Goal: Task Accomplishment & Management: Manage account settings

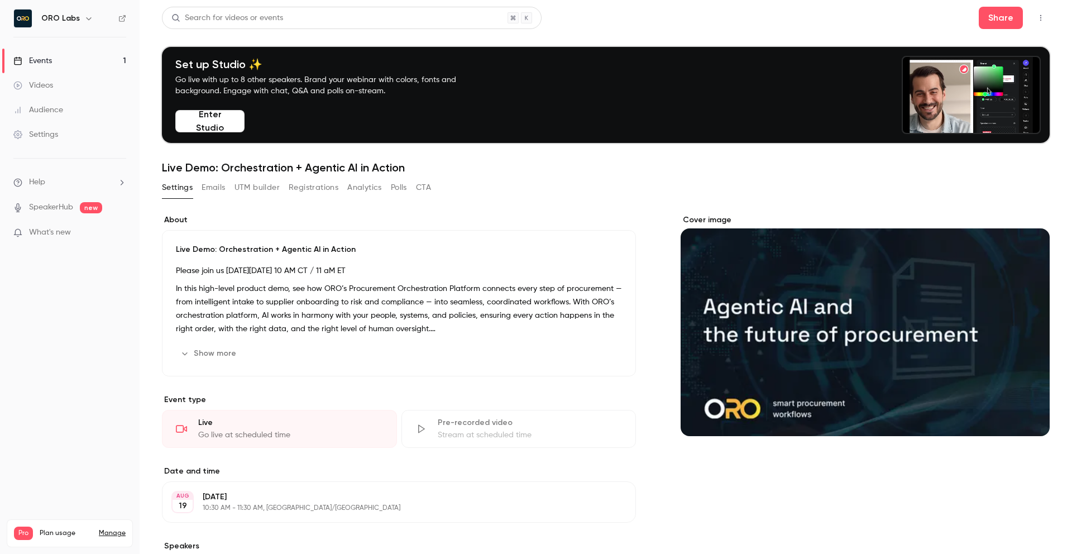
click at [624, 174] on div "Search for videos or events Share Set up Studio ✨ Go live with up to 8 other sp…" at bounding box center [606, 336] width 888 height 658
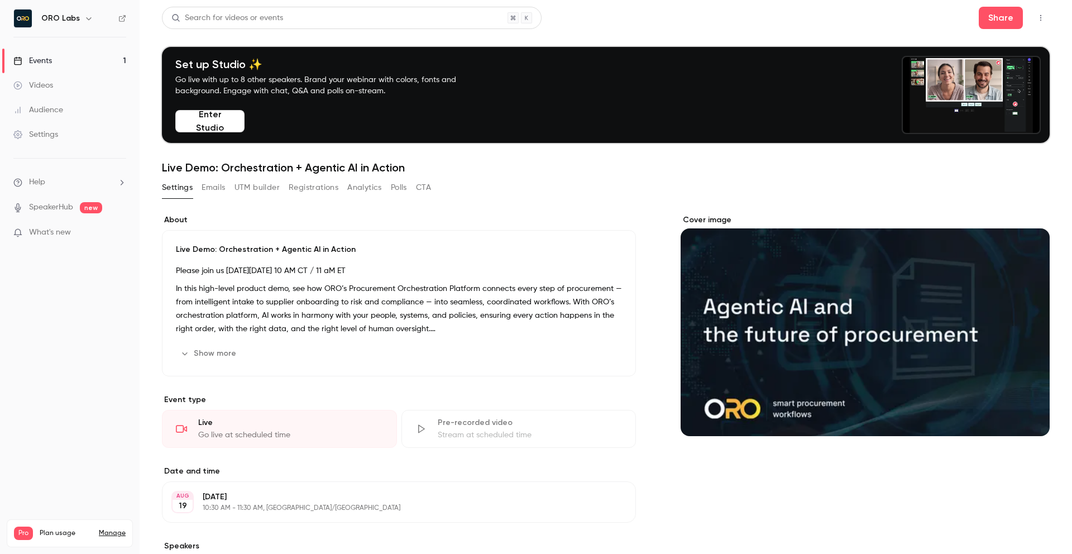
click at [210, 188] on button "Emails" at bounding box center [213, 188] width 23 height 18
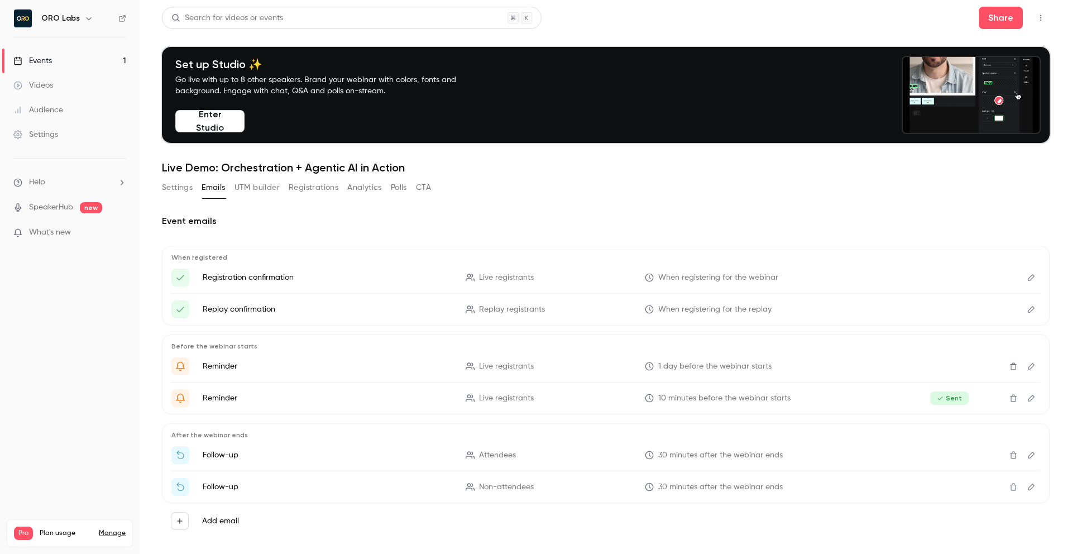
scroll to position [14, 0]
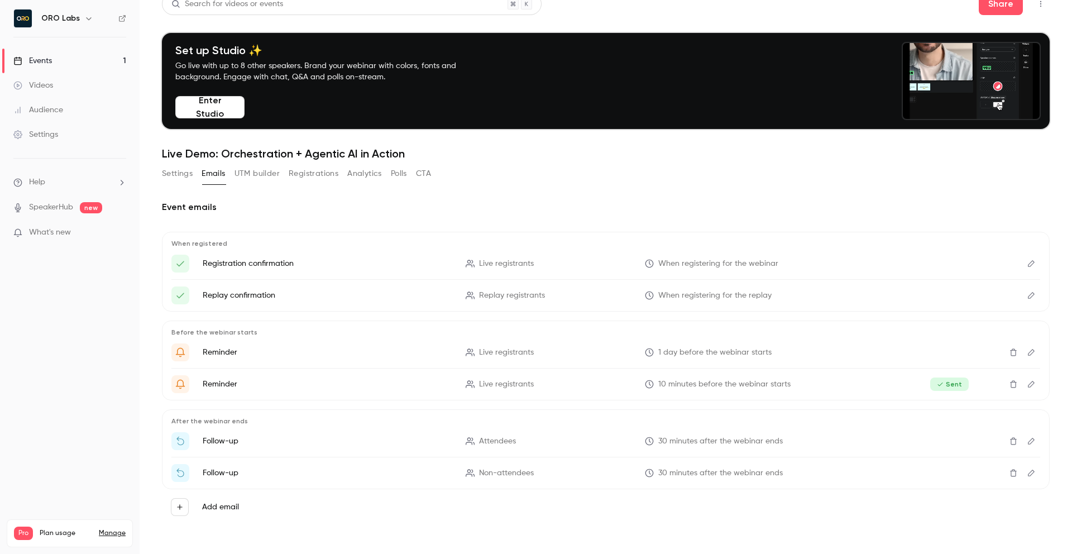
click at [182, 178] on button "Settings" at bounding box center [177, 174] width 31 height 18
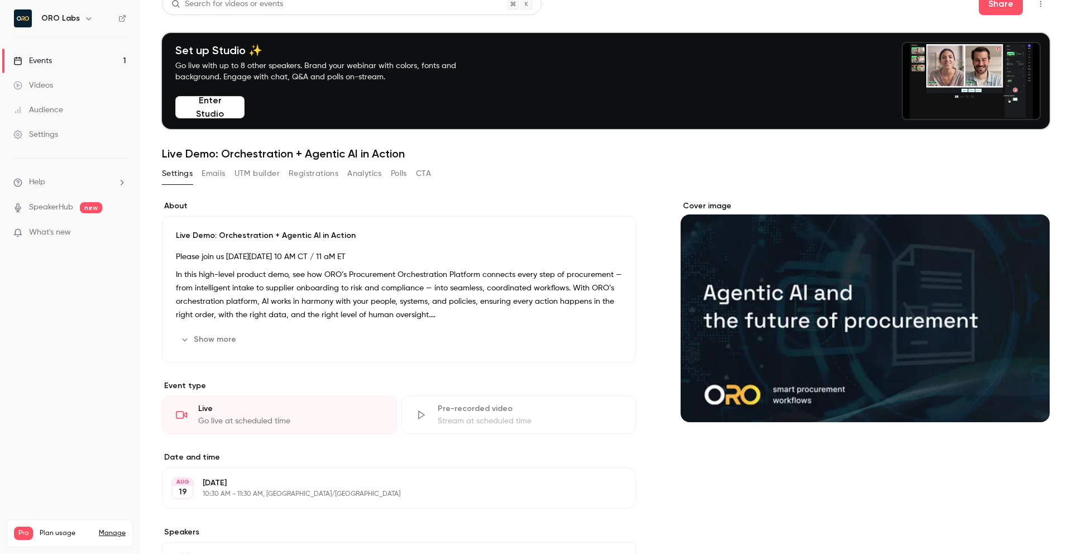
scroll to position [117, 0]
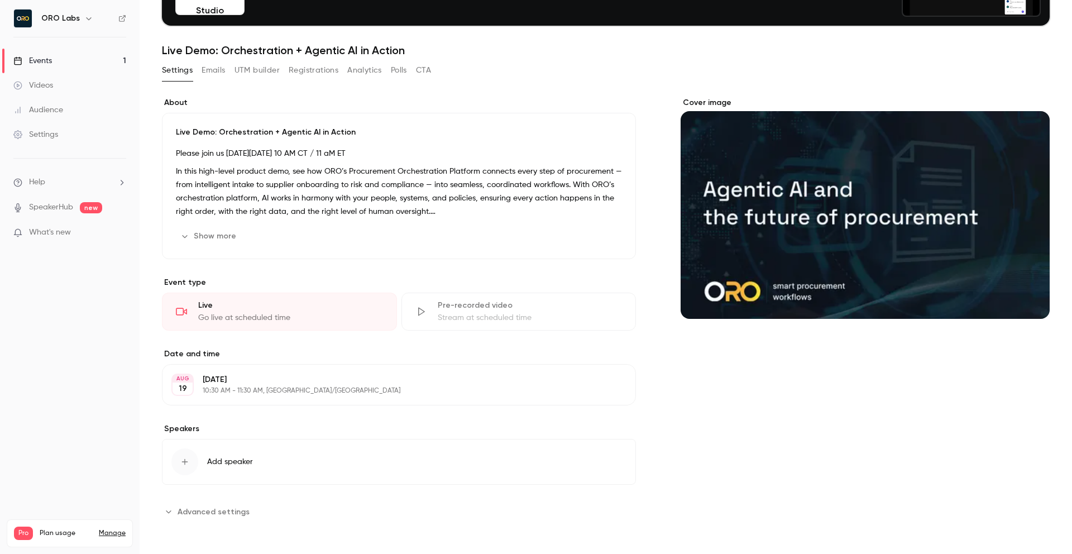
click at [193, 516] on span "Advanced settings" at bounding box center [214, 512] width 72 height 12
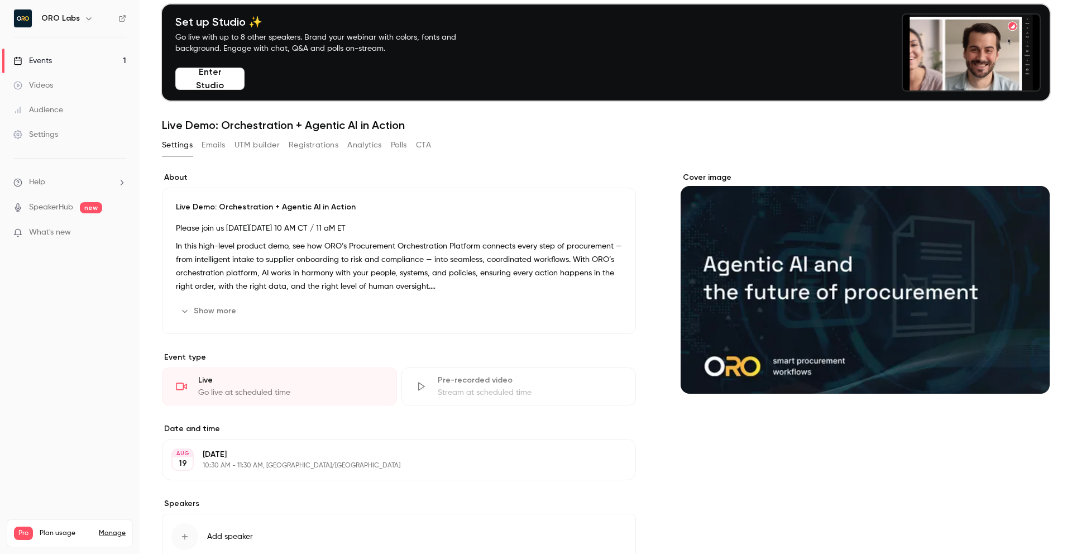
scroll to position [0, 0]
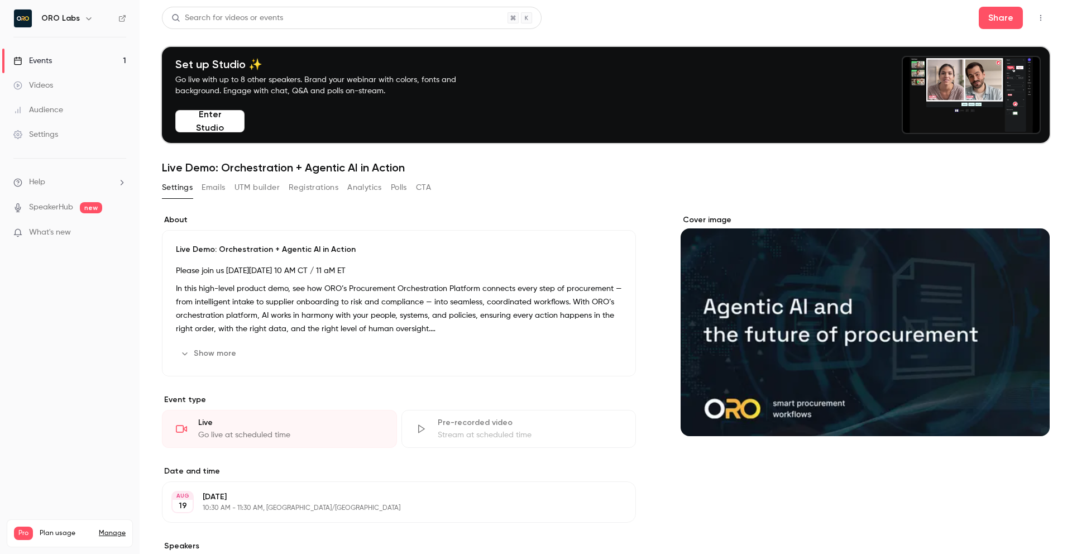
click at [304, 190] on button "Registrations" at bounding box center [314, 188] width 50 height 18
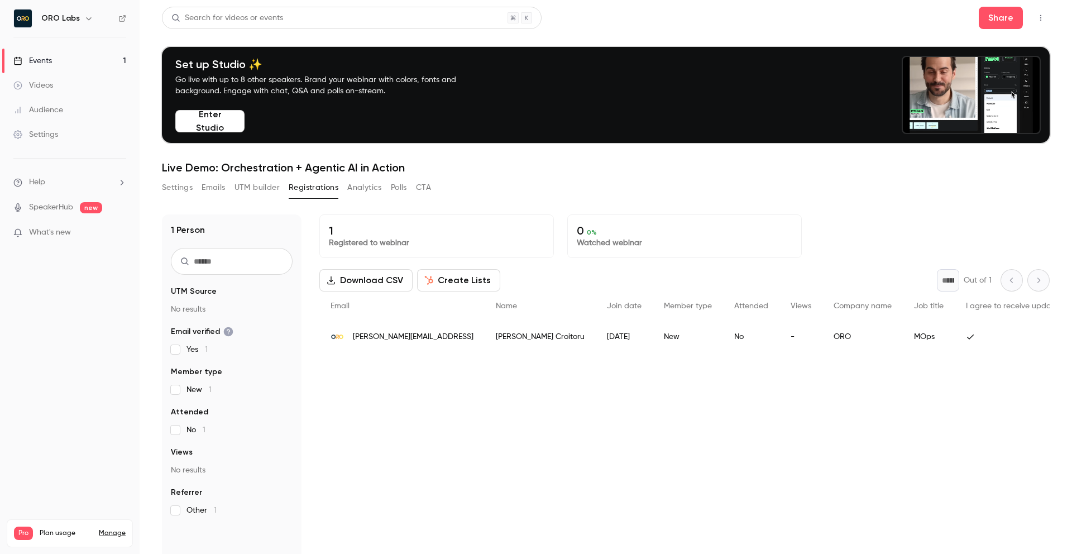
click at [267, 180] on button "UTM builder" at bounding box center [257, 188] width 45 height 18
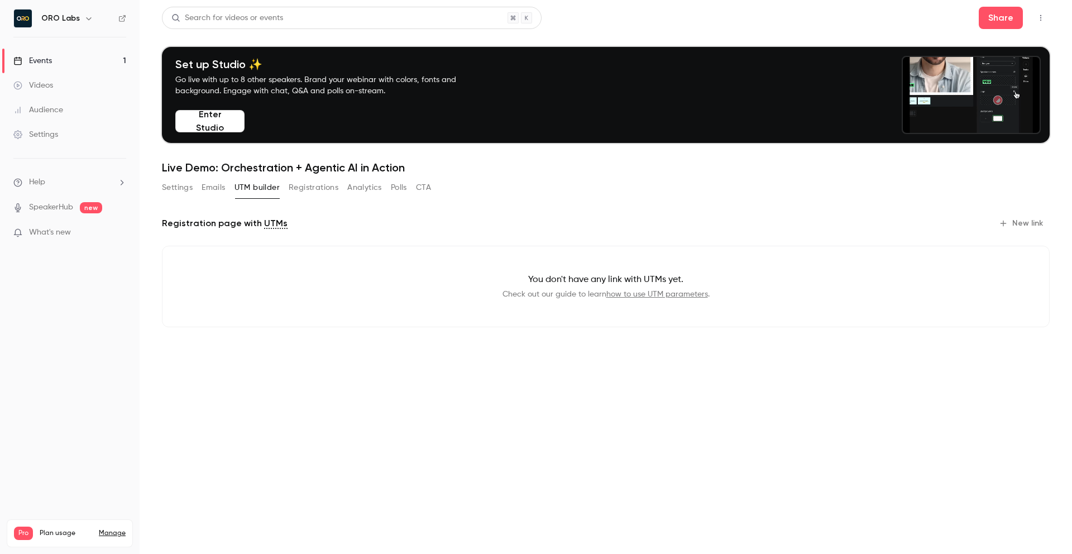
click at [220, 184] on button "Emails" at bounding box center [213, 188] width 23 height 18
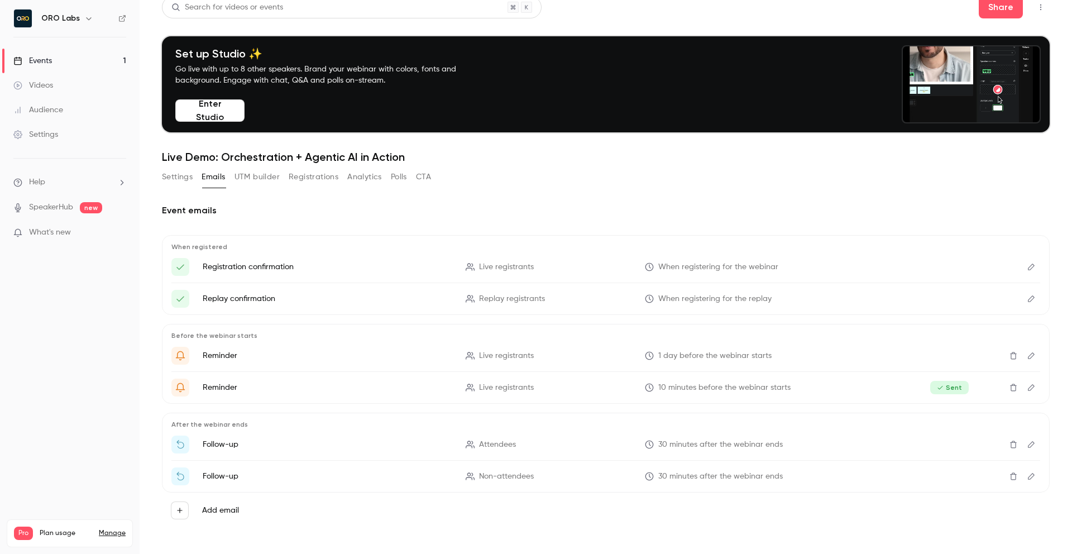
scroll to position [14, 0]
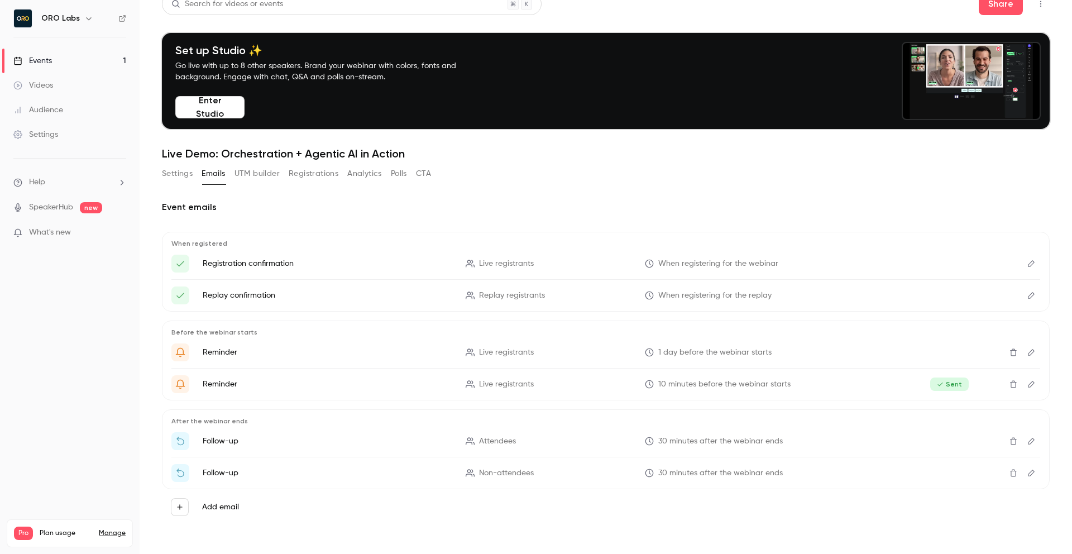
click at [1029, 355] on icon "Edit" at bounding box center [1031, 352] width 7 height 7
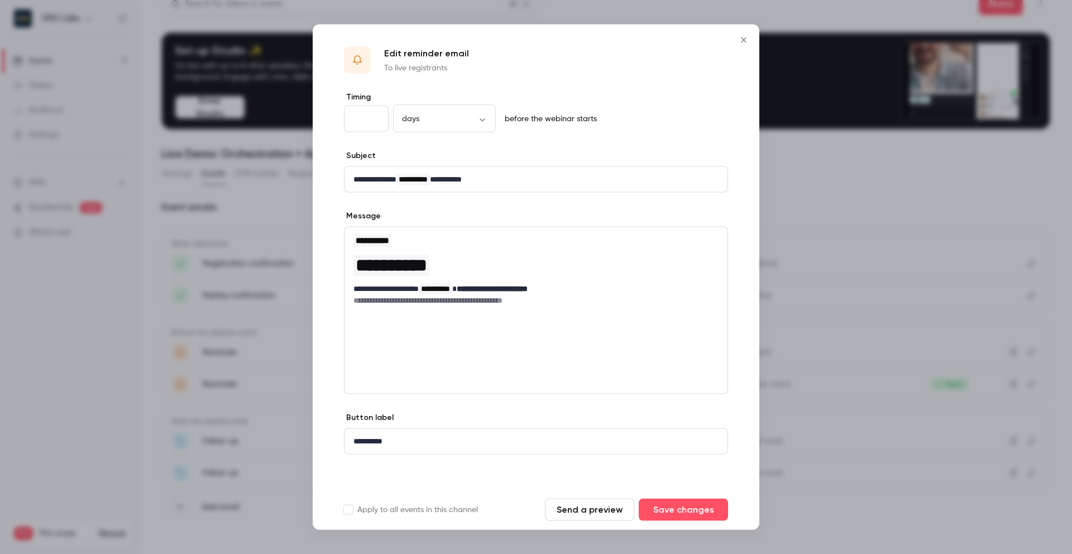
scroll to position [6, 0]
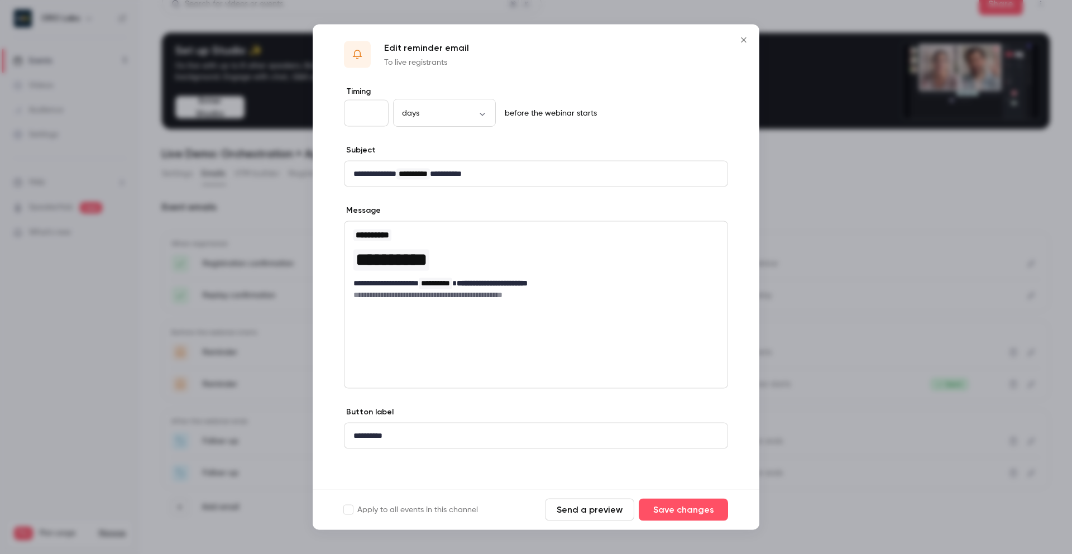
click at [739, 45] on button "Close" at bounding box center [744, 40] width 22 height 22
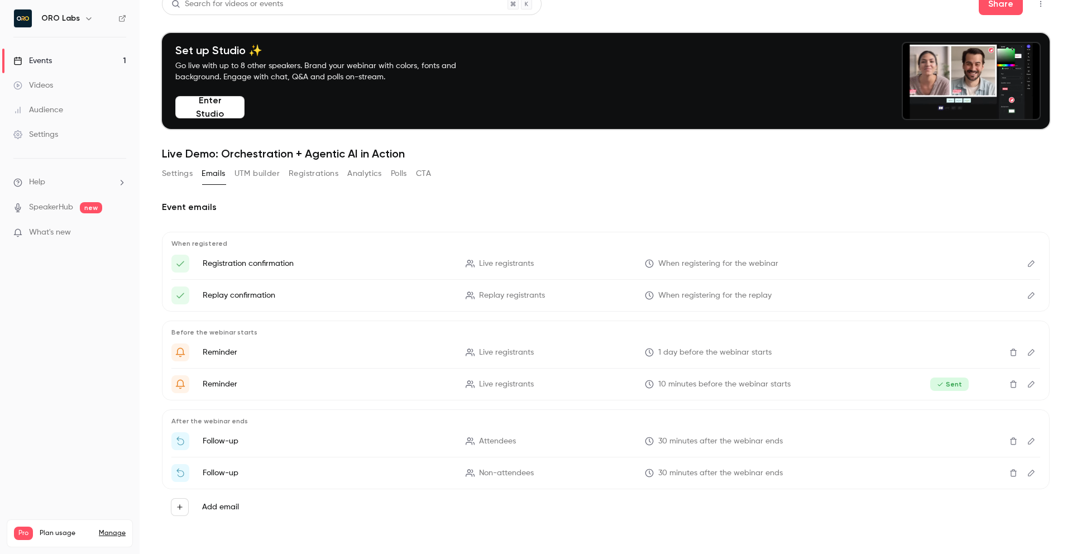
click at [606, 175] on div "Settings Emails UTM builder Registrations Analytics Polls CTA" at bounding box center [606, 176] width 888 height 22
click at [65, 140] on link "Settings" at bounding box center [70, 134] width 140 height 25
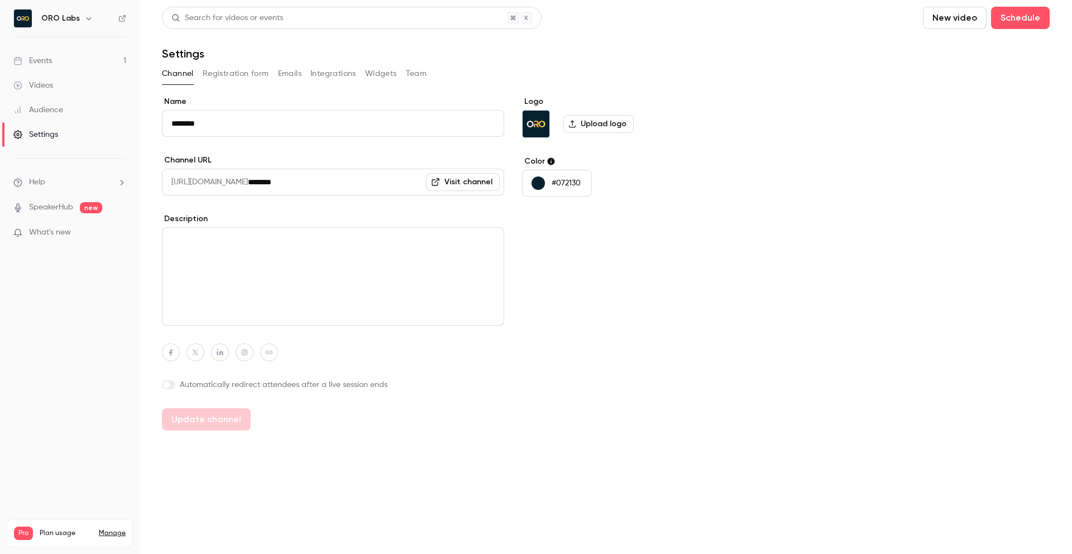
click at [229, 78] on button "Registration form" at bounding box center [236, 74] width 66 height 18
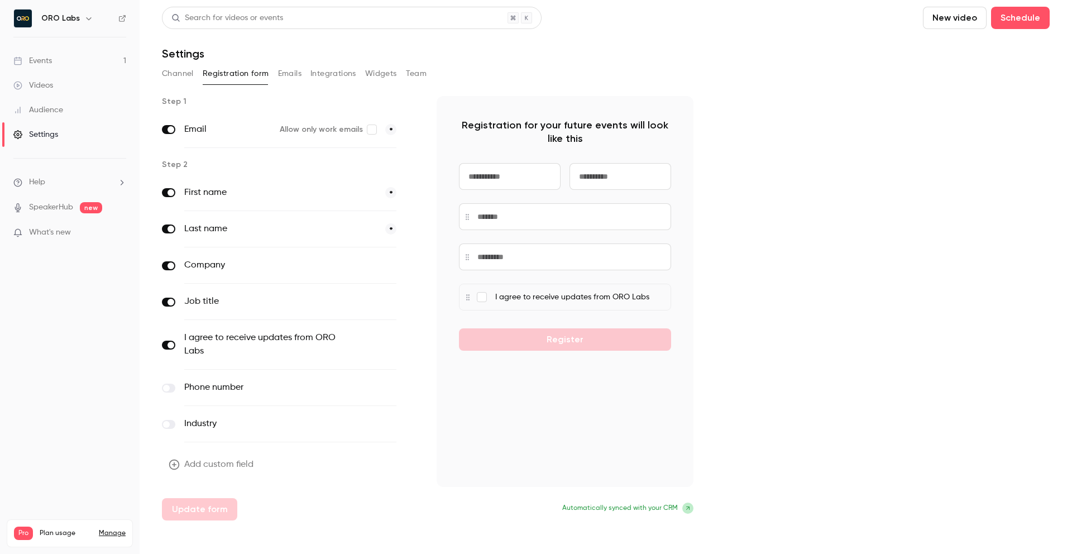
click at [293, 73] on button "Emails" at bounding box center [289, 74] width 23 height 18
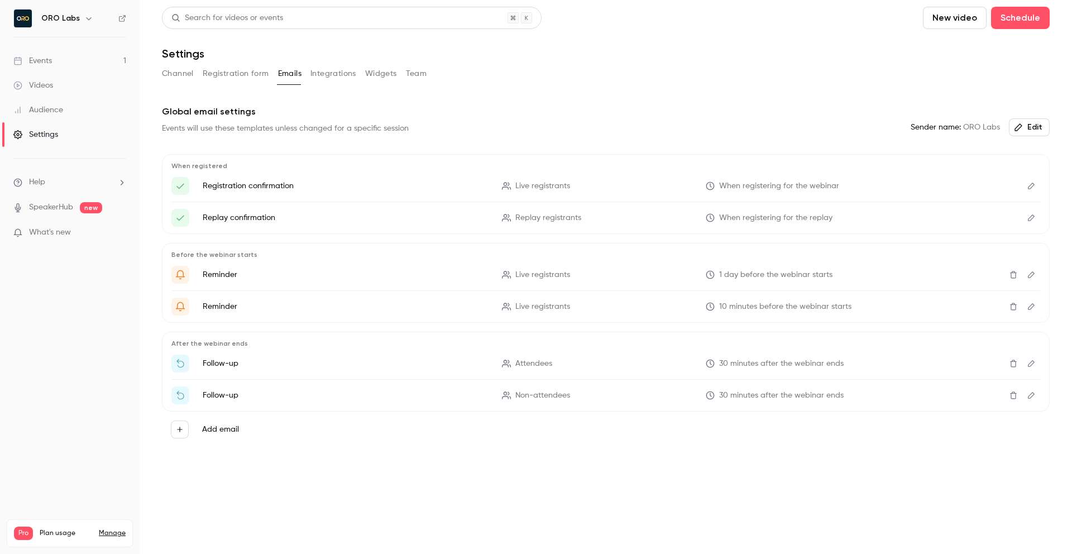
click at [326, 75] on button "Integrations" at bounding box center [333, 74] width 46 height 18
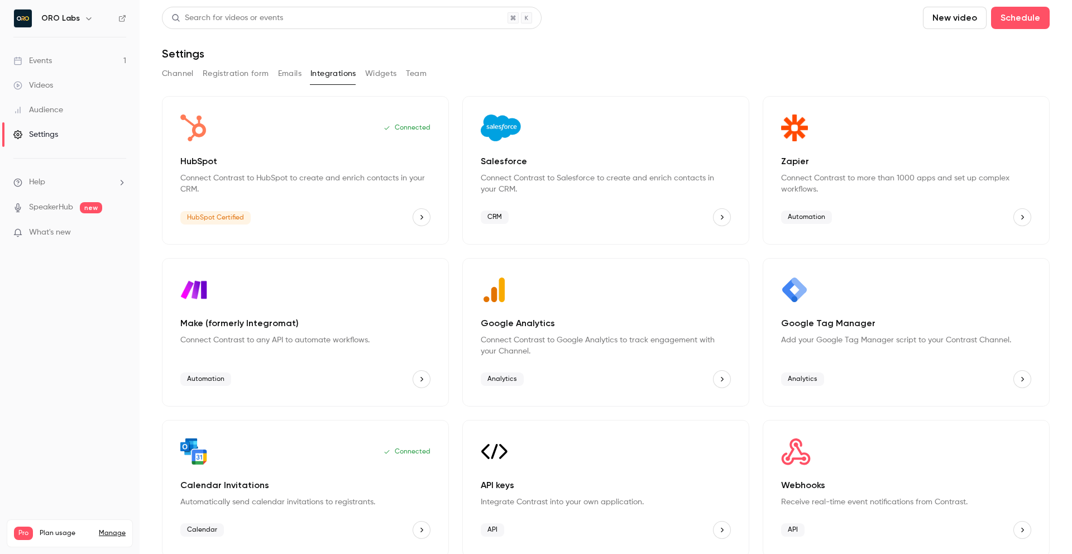
click at [370, 74] on button "Widgets" at bounding box center [381, 74] width 32 height 18
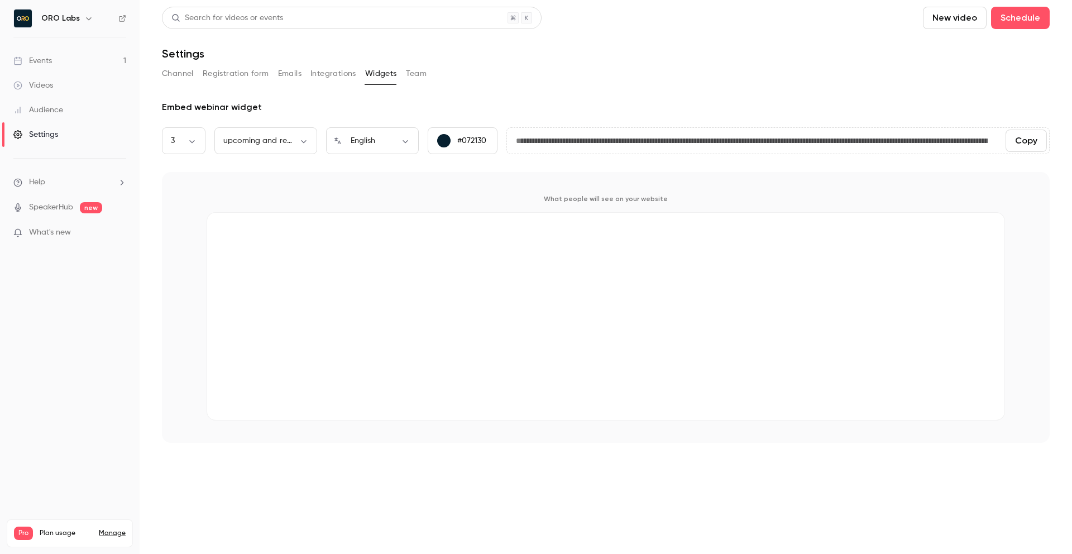
click at [412, 74] on button "Team" at bounding box center [416, 74] width 21 height 18
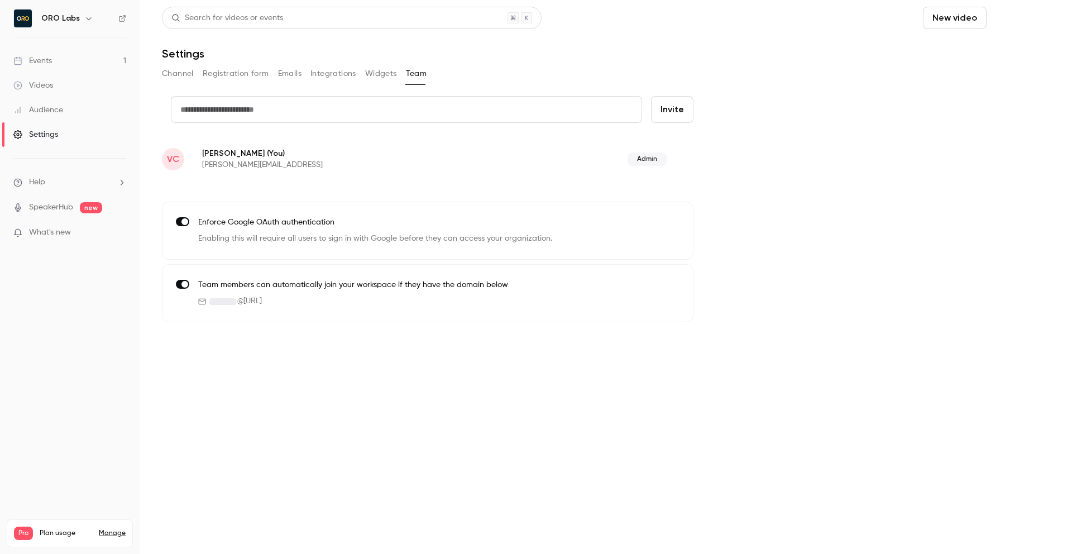
click at [1018, 21] on button "Schedule" at bounding box center [1020, 18] width 59 height 22
click at [983, 42] on li "One time event" at bounding box center [989, 48] width 121 height 29
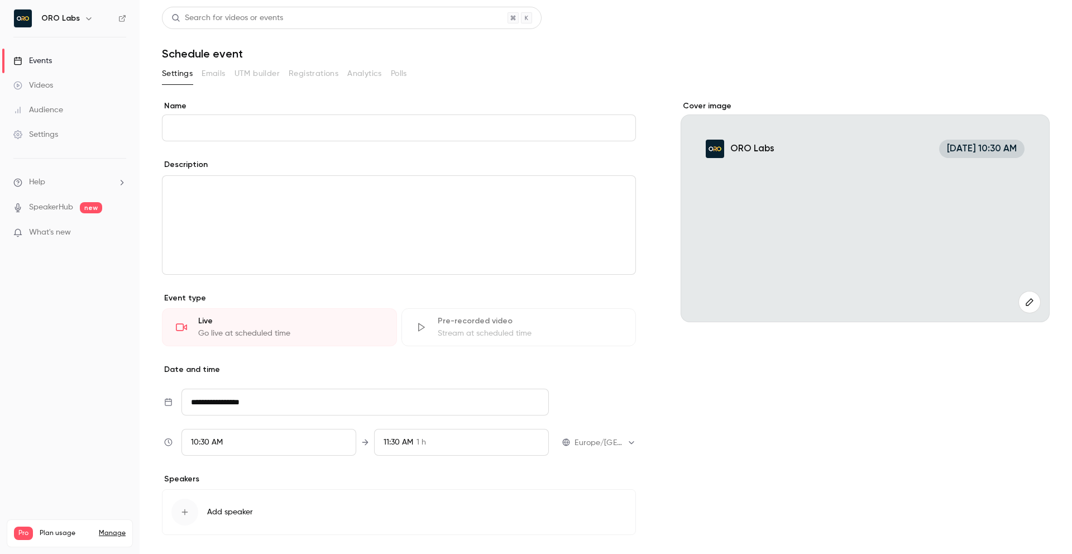
click at [49, 56] on div "Events" at bounding box center [32, 60] width 39 height 11
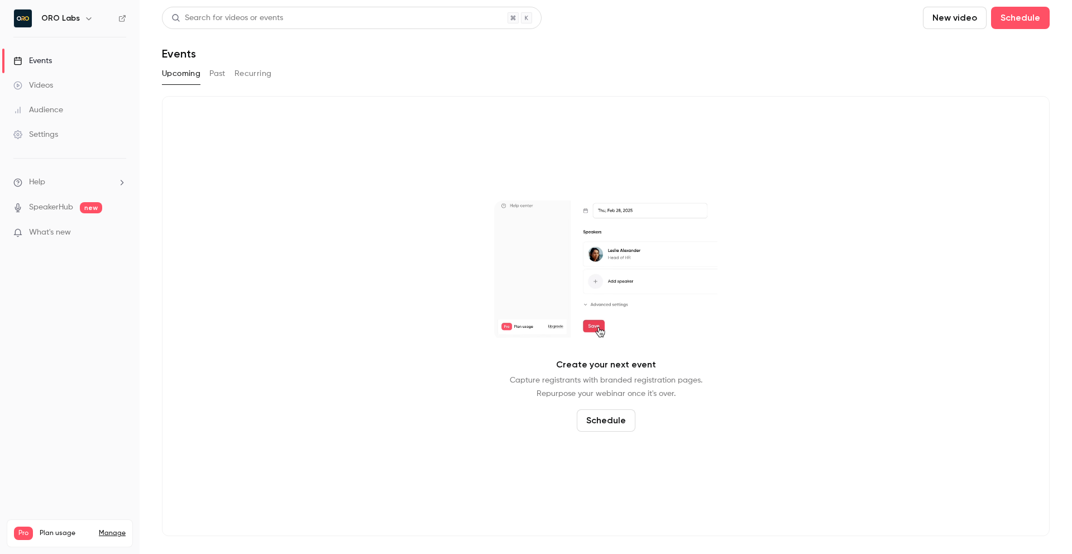
click at [219, 66] on button "Past" at bounding box center [217, 74] width 16 height 18
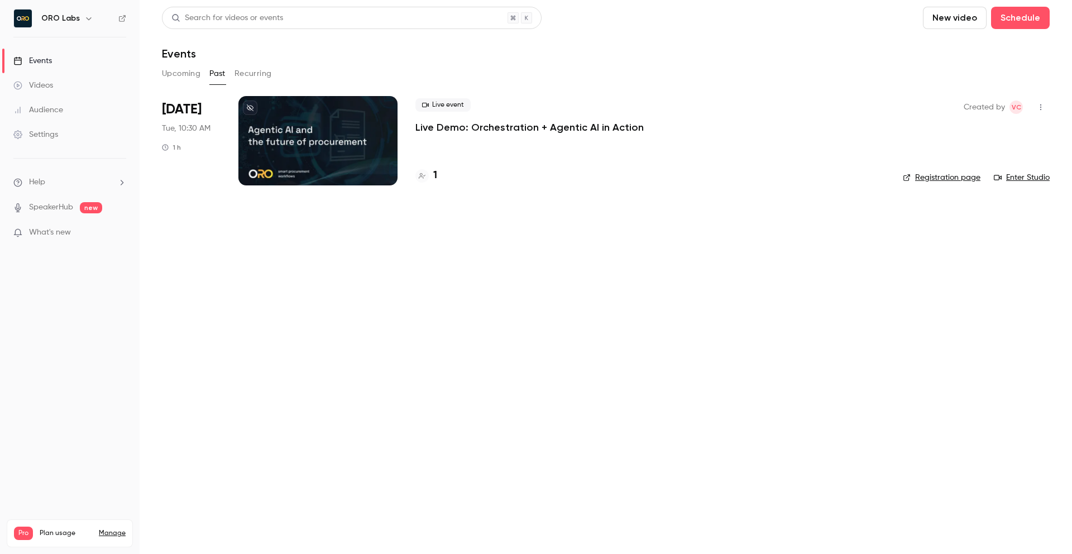
click at [551, 131] on p "Live Demo: Orchestration + Agentic AI in Action" at bounding box center [529, 127] width 228 height 13
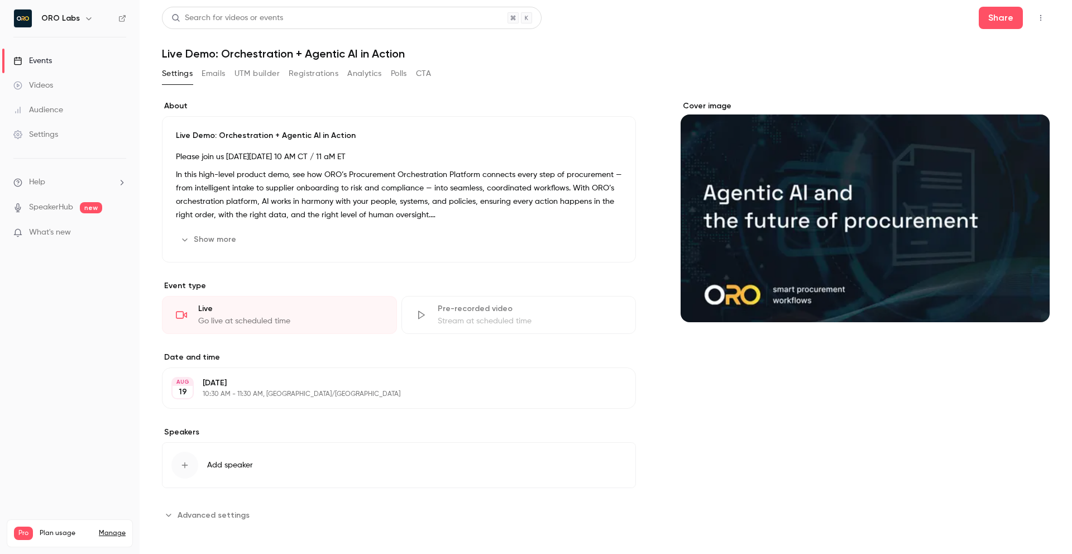
click at [185, 77] on button "Settings" at bounding box center [177, 74] width 31 height 18
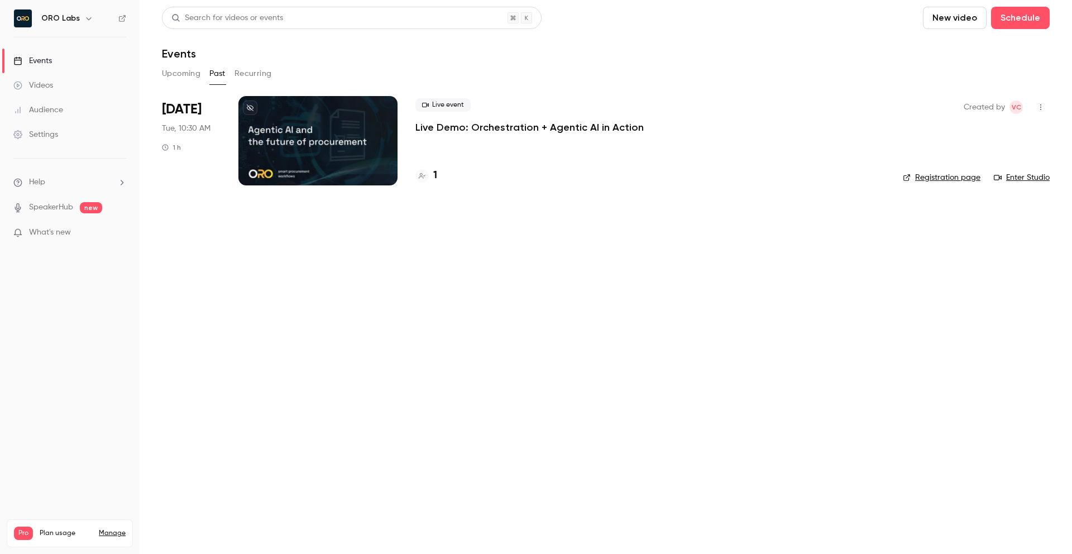
click at [1018, 176] on link "Enter Studio" at bounding box center [1022, 177] width 56 height 11
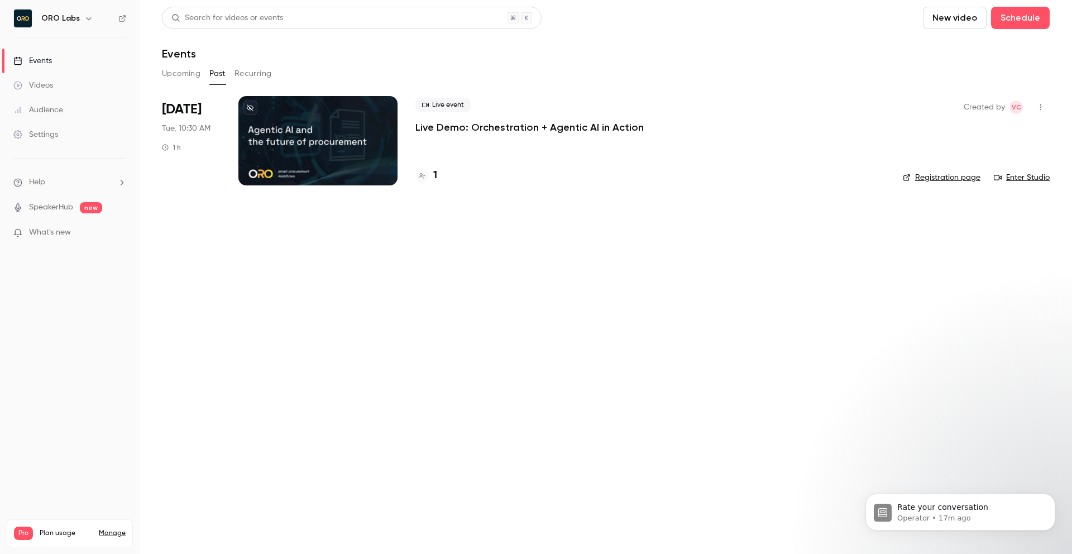
click at [578, 58] on div "Events" at bounding box center [606, 53] width 888 height 13
click at [930, 173] on link "Registration page" at bounding box center [942, 177] width 78 height 11
click at [1043, 104] on icon "button" at bounding box center [1040, 107] width 9 height 8
click at [958, 183] on li "Duplicate" at bounding box center [989, 193] width 121 height 29
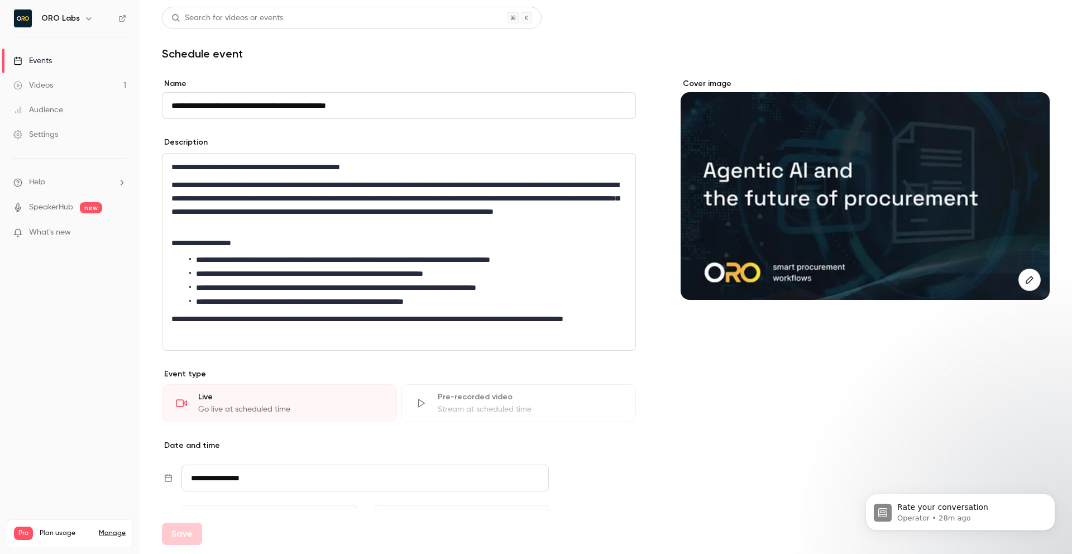
drag, startPoint x: 199, startPoint y: 104, endPoint x: 156, endPoint y: 103, distance: 43.6
click at [156, 103] on main "**********" at bounding box center [606, 277] width 932 height 554
type input "**********"
click at [773, 433] on div "Cover image" at bounding box center [865, 360] width 369 height 564
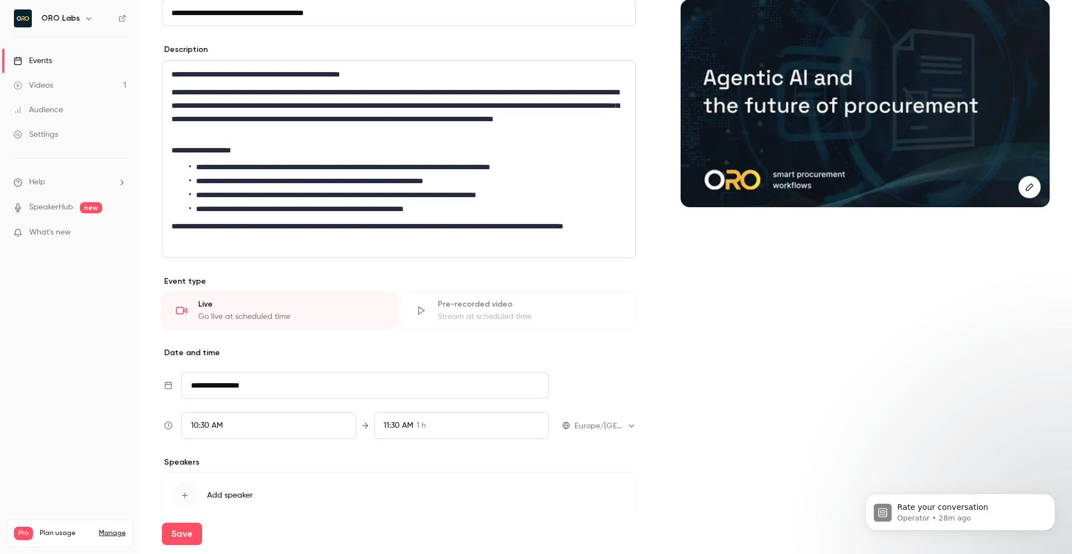
scroll to position [146, 0]
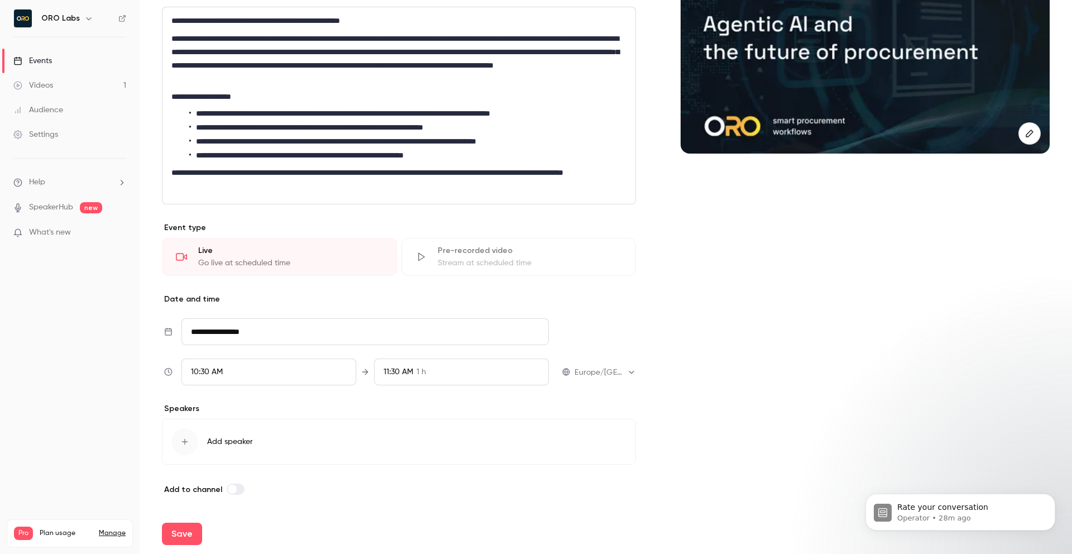
click at [266, 323] on input "**********" at bounding box center [364, 331] width 367 height 27
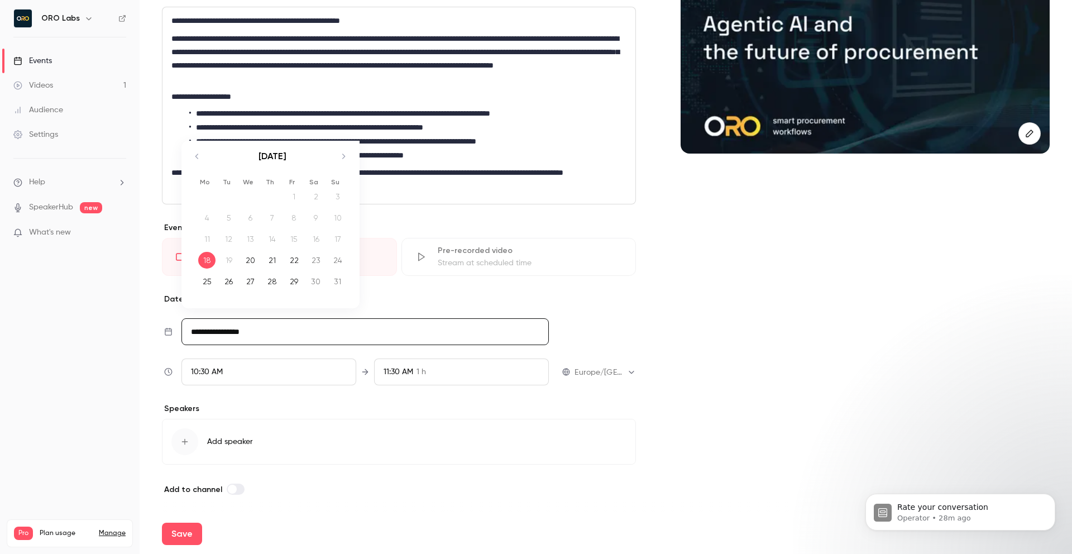
click at [270, 261] on div "21" at bounding box center [272, 260] width 17 height 17
type input "**********"
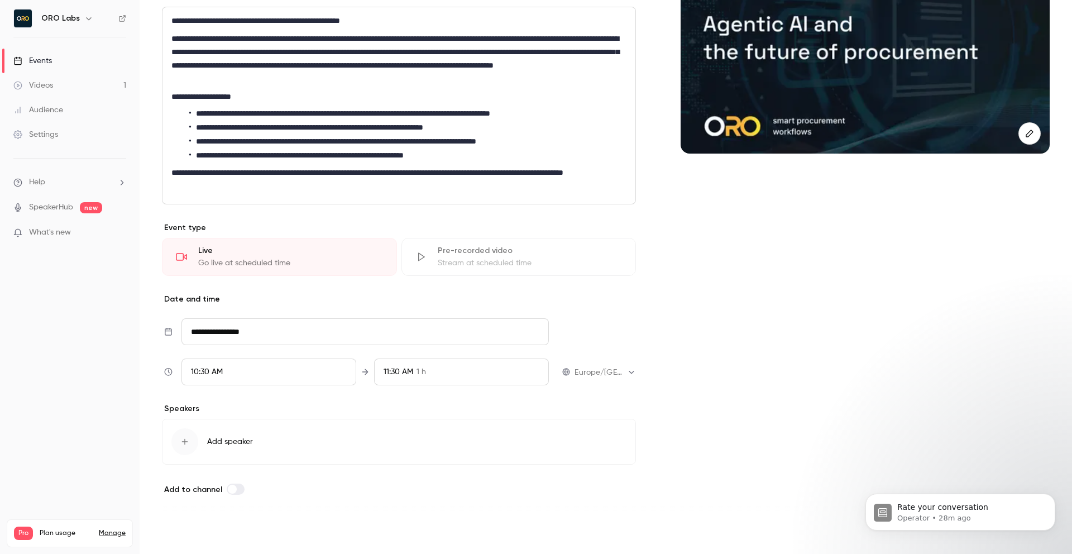
click at [169, 539] on button "Save" at bounding box center [182, 534] width 40 height 22
type input "**********"
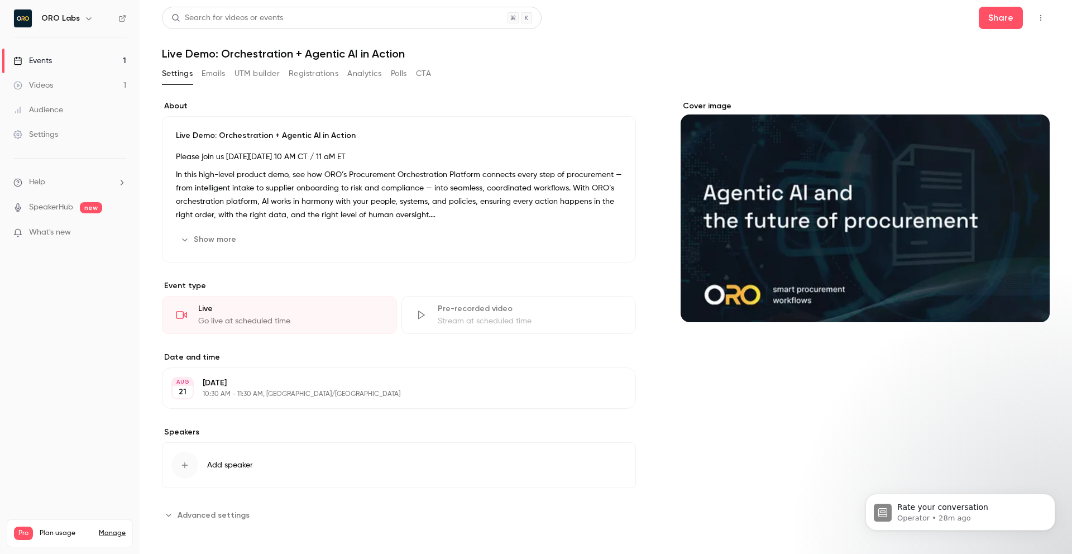
click at [63, 61] on link "Events 1" at bounding box center [70, 61] width 140 height 25
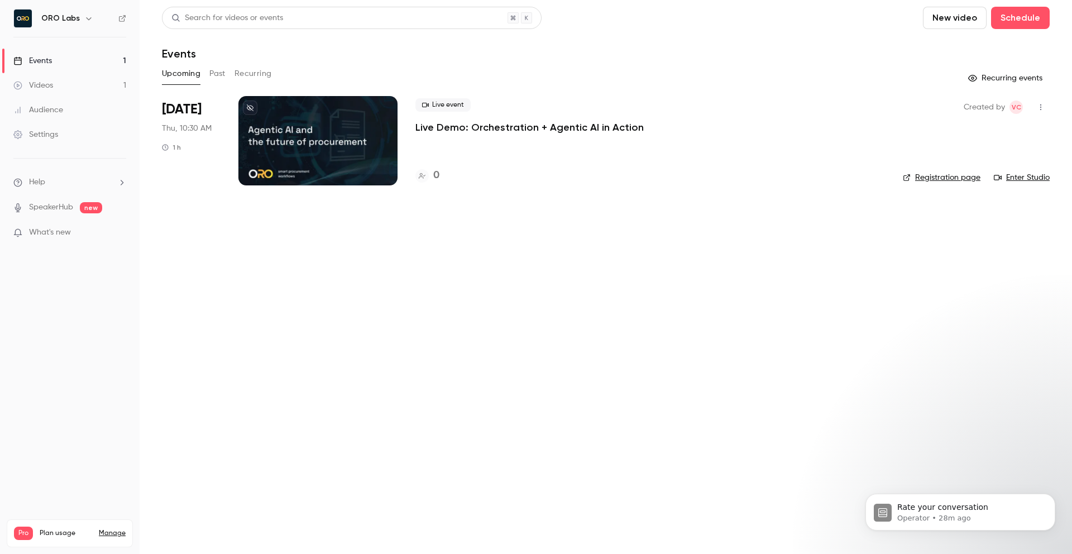
click at [940, 179] on link "Registration page" at bounding box center [942, 177] width 78 height 11
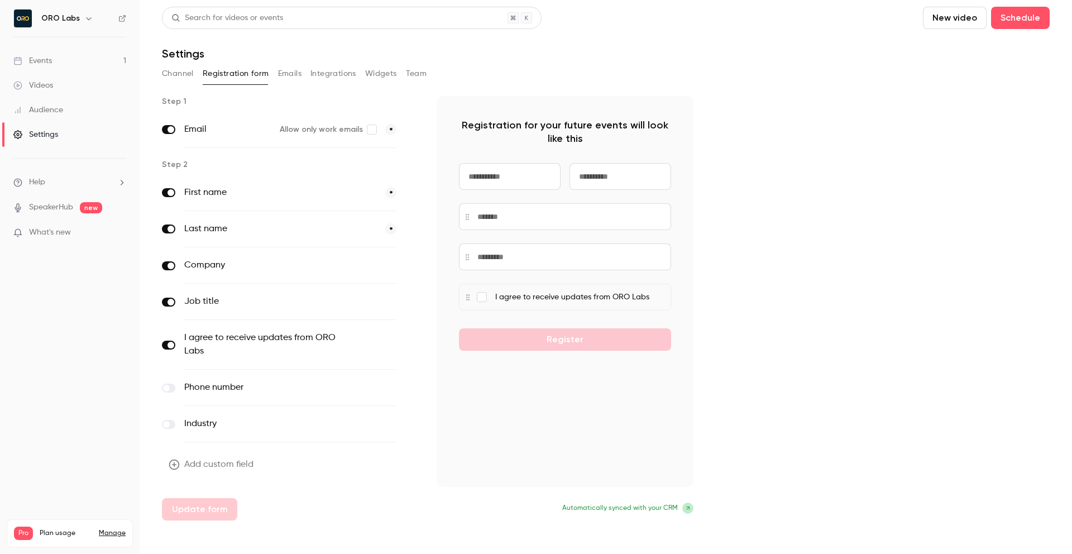
click at [767, 232] on div "Step 1 Email Allow only work emails * Step 2 First name * Last name * Company o…" at bounding box center [606, 308] width 888 height 424
click at [55, 82] on link "Videos" at bounding box center [70, 85] width 140 height 25
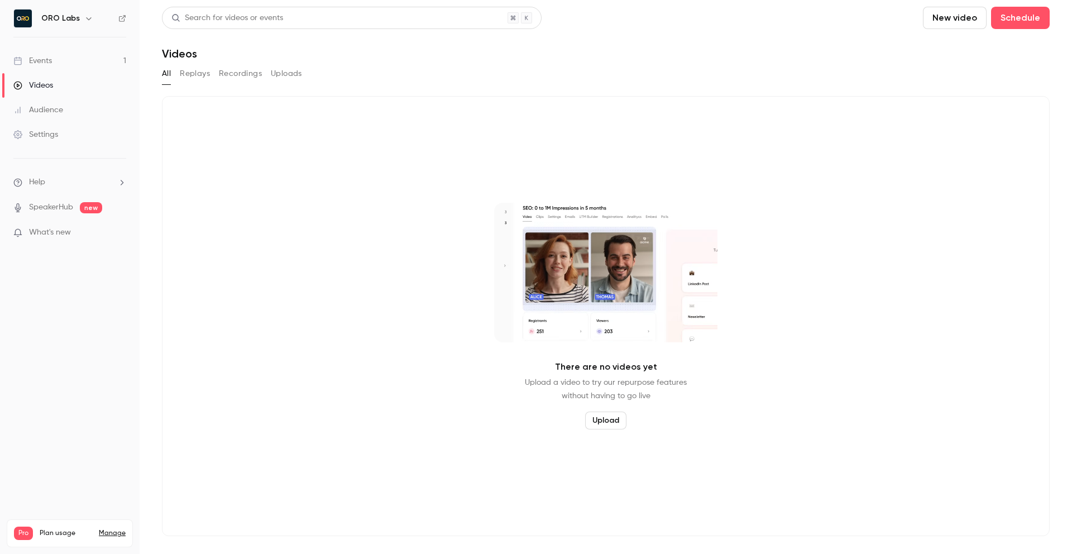
click at [203, 79] on button "Replays" at bounding box center [195, 74] width 30 height 18
click at [103, 181] on li "Help" at bounding box center [69, 182] width 113 height 12
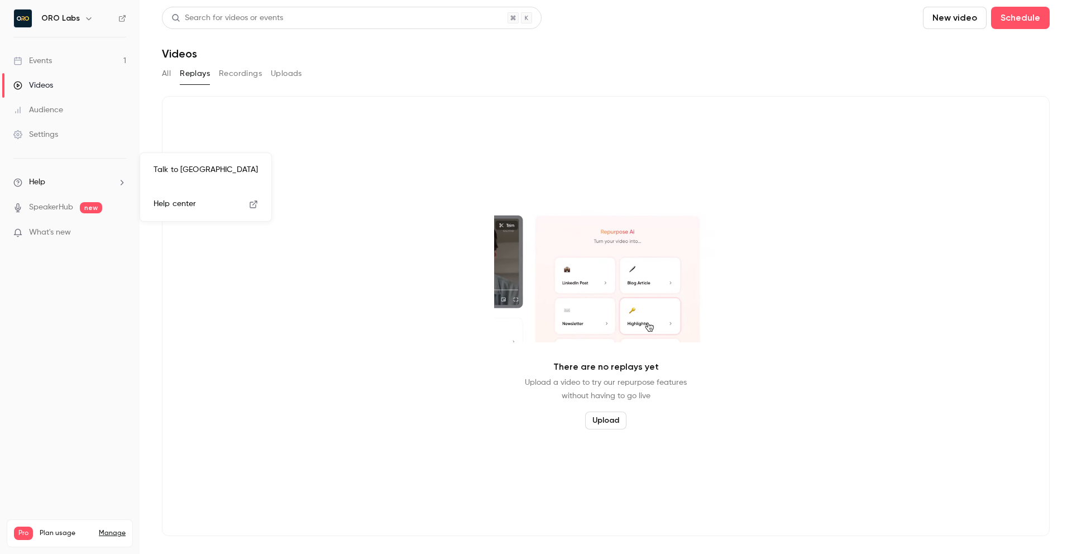
click at [171, 200] on span "Help center" at bounding box center [175, 204] width 42 height 12
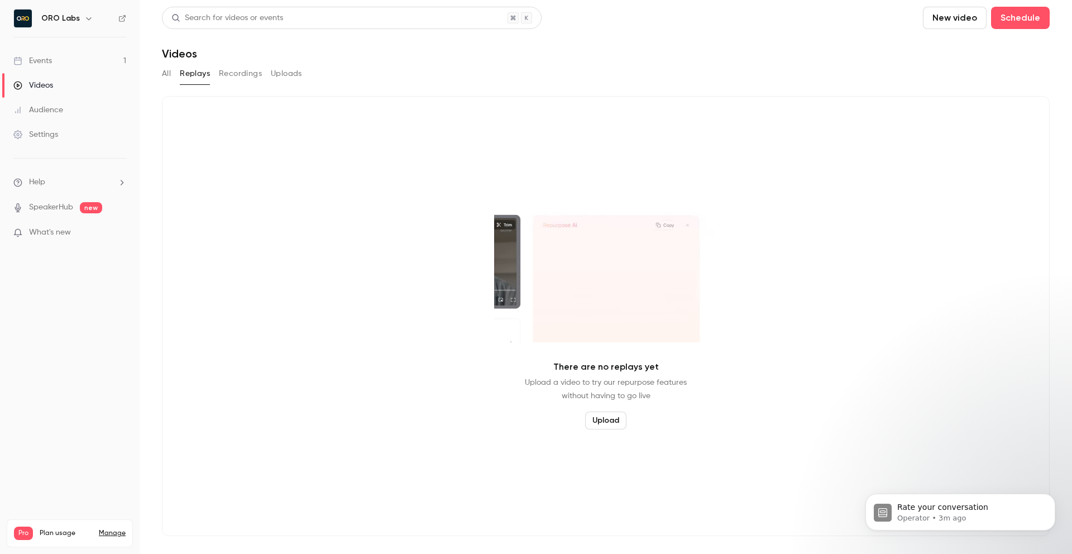
click at [63, 67] on link "Events 1" at bounding box center [70, 61] width 140 height 25
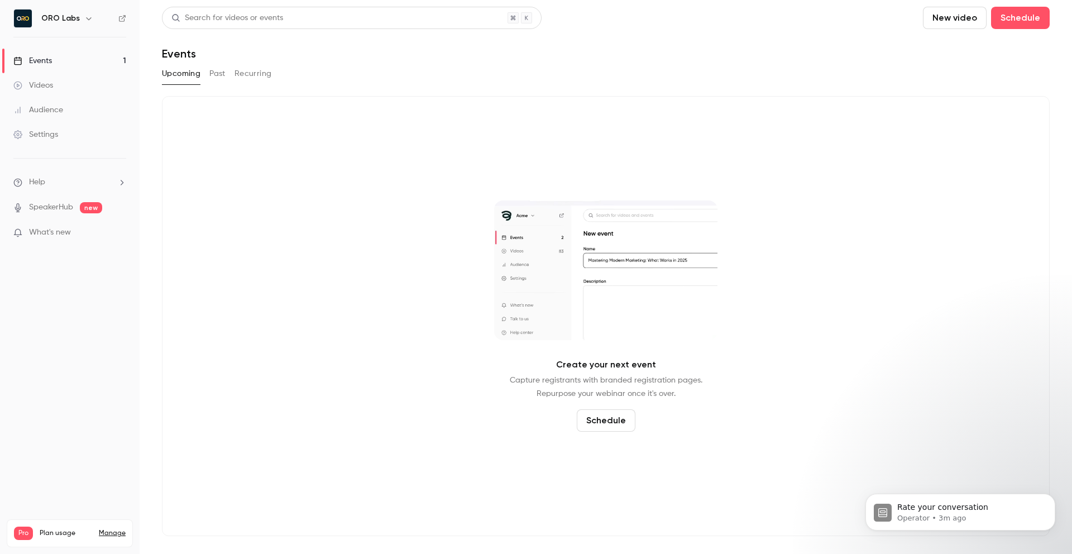
click at [226, 72] on button "Past" at bounding box center [217, 74] width 16 height 18
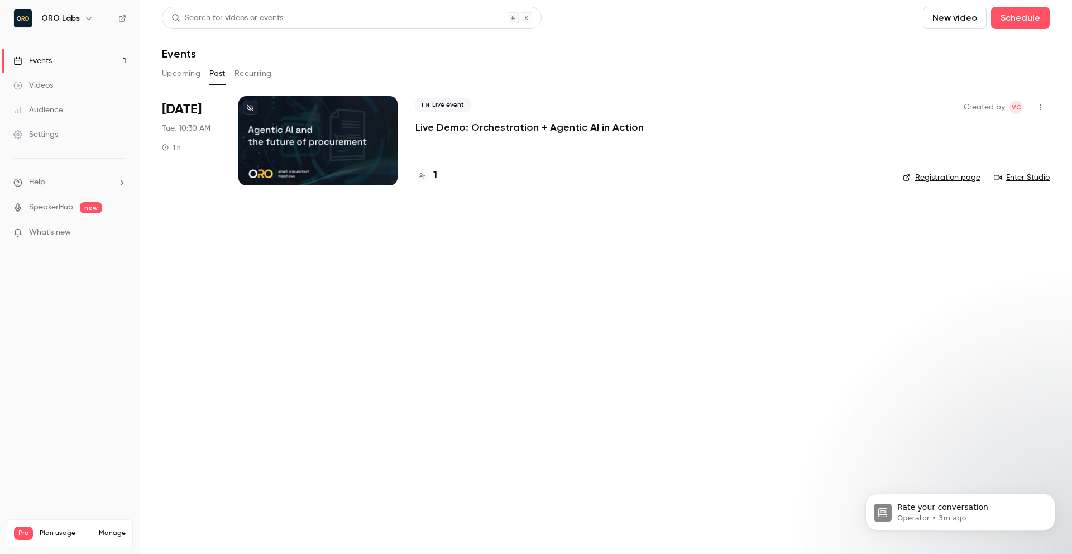
click at [303, 177] on div at bounding box center [317, 140] width 159 height 89
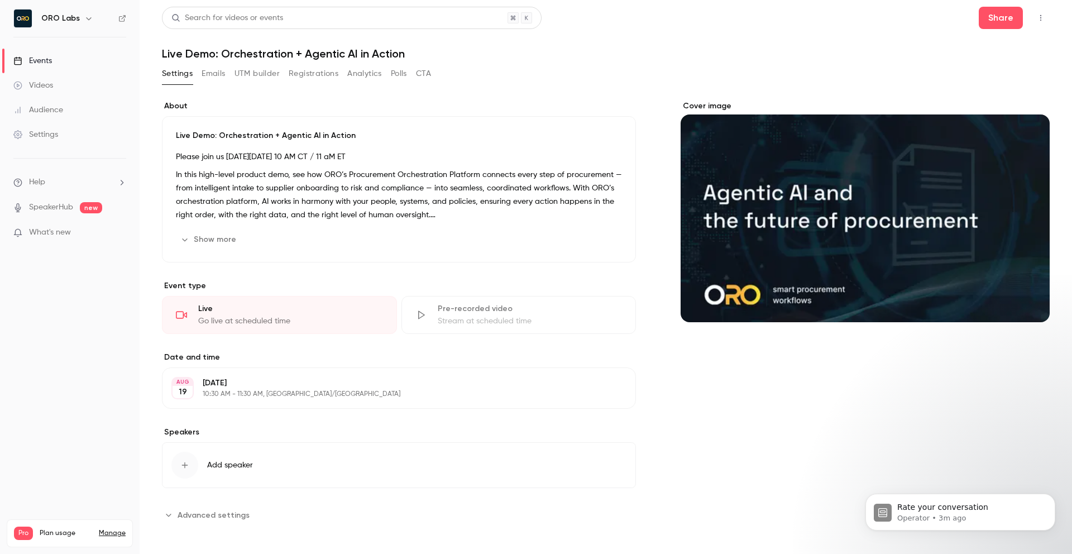
click at [63, 58] on link "Events" at bounding box center [70, 61] width 140 height 25
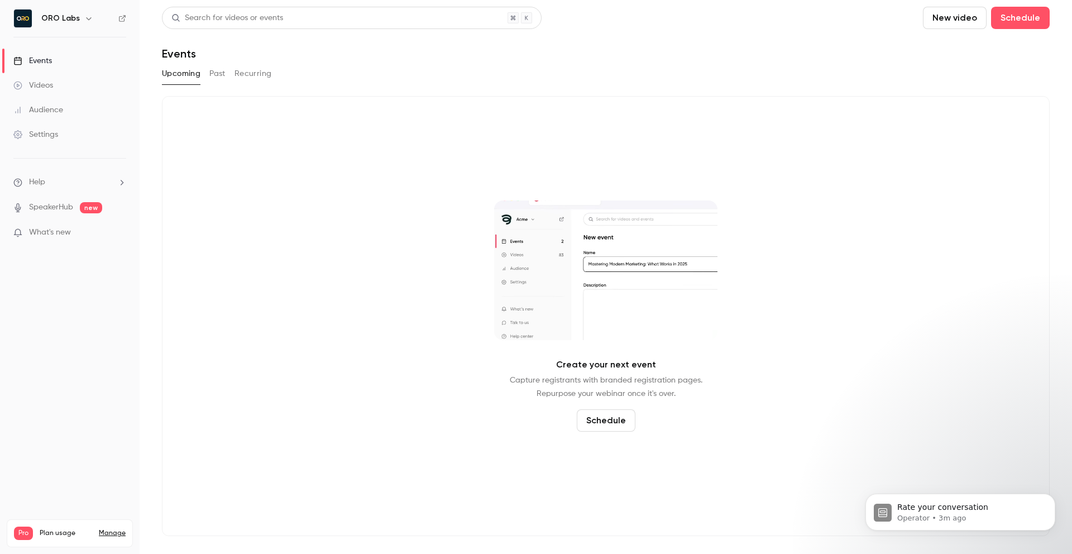
click at [221, 78] on button "Past" at bounding box center [217, 74] width 16 height 18
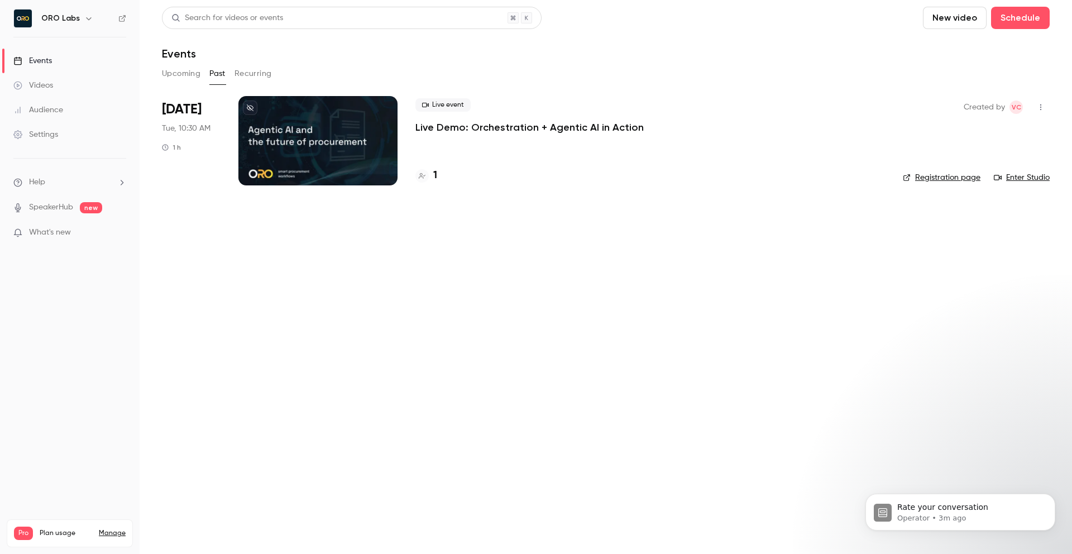
click at [1026, 173] on link "Enter Studio" at bounding box center [1022, 177] width 56 height 11
click at [259, 275] on main "Search for videos or events New video Schedule Events Upcoming Past Recurring A…" at bounding box center [606, 277] width 932 height 554
click at [54, 79] on link "Videos" at bounding box center [70, 85] width 140 height 25
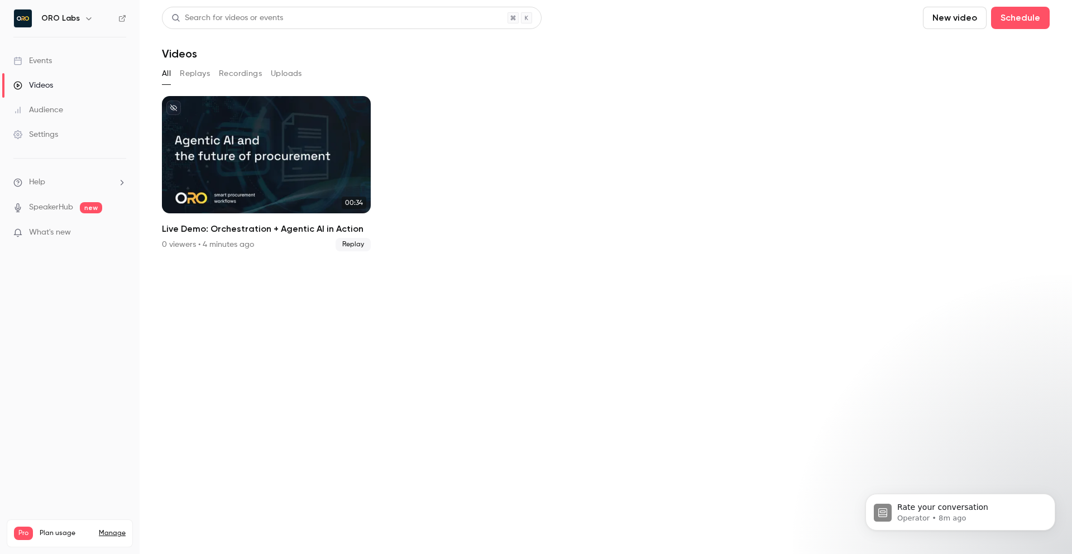
click at [426, 313] on section "Search for videos or events New video Schedule Videos All Replays Recordings Up…" at bounding box center [606, 277] width 888 height 540
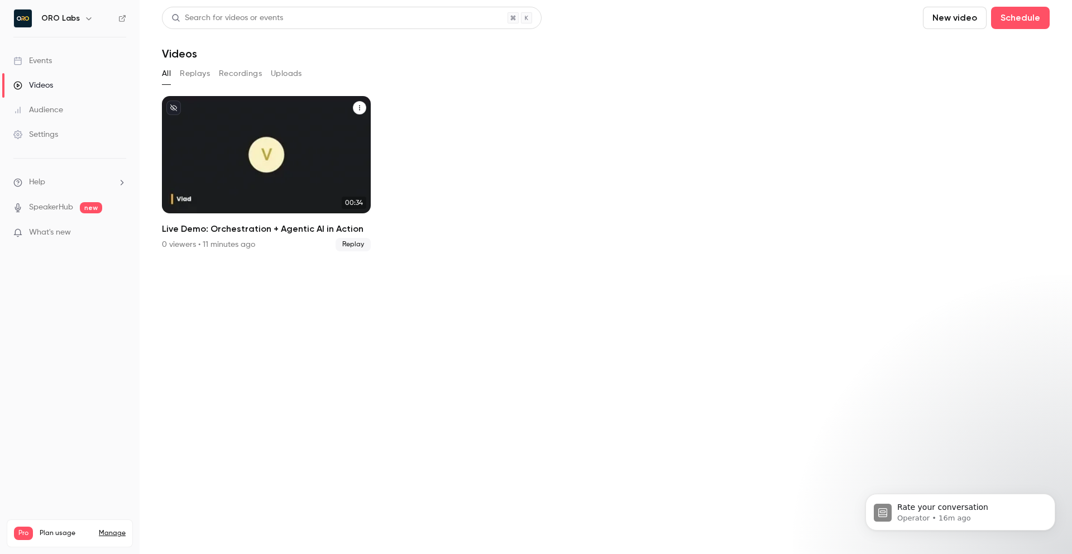
click at [359, 106] on icon "Live Demo: Orchestration + Agentic AI in Action" at bounding box center [359, 108] width 1 height 5
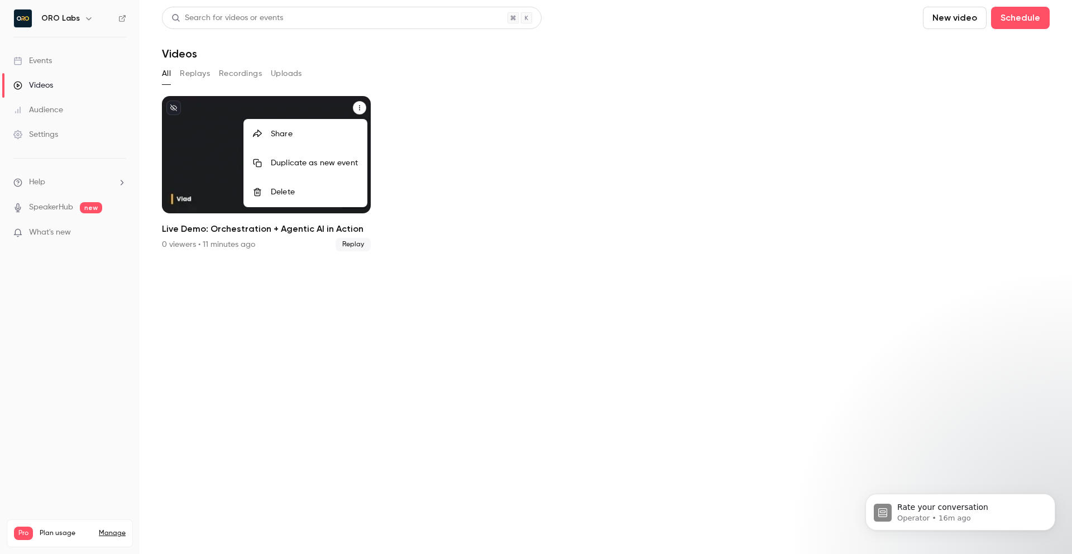
click at [303, 134] on div "Share" at bounding box center [314, 133] width 87 height 11
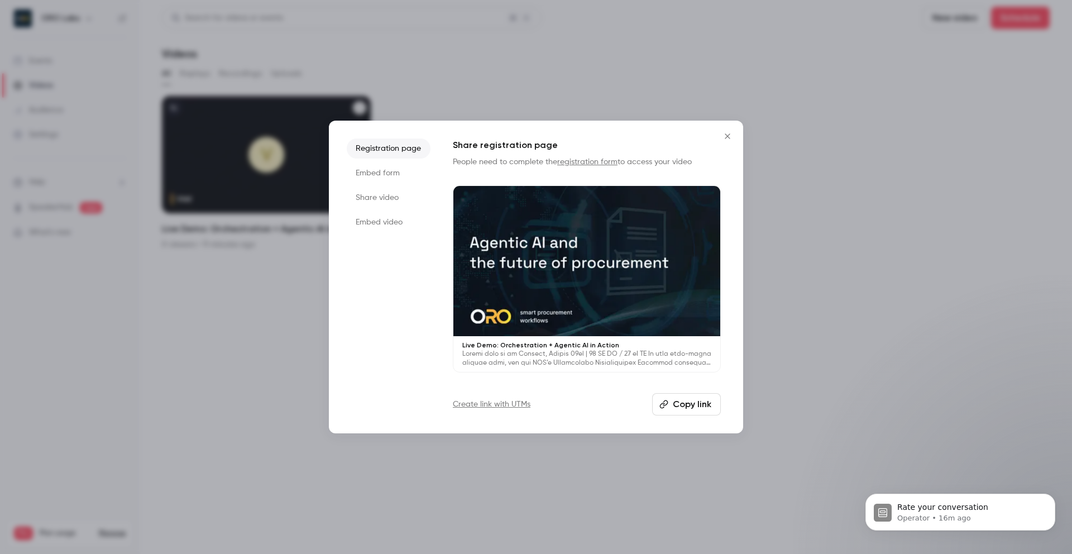
click at [382, 200] on li "Share video" at bounding box center [389, 198] width 84 height 20
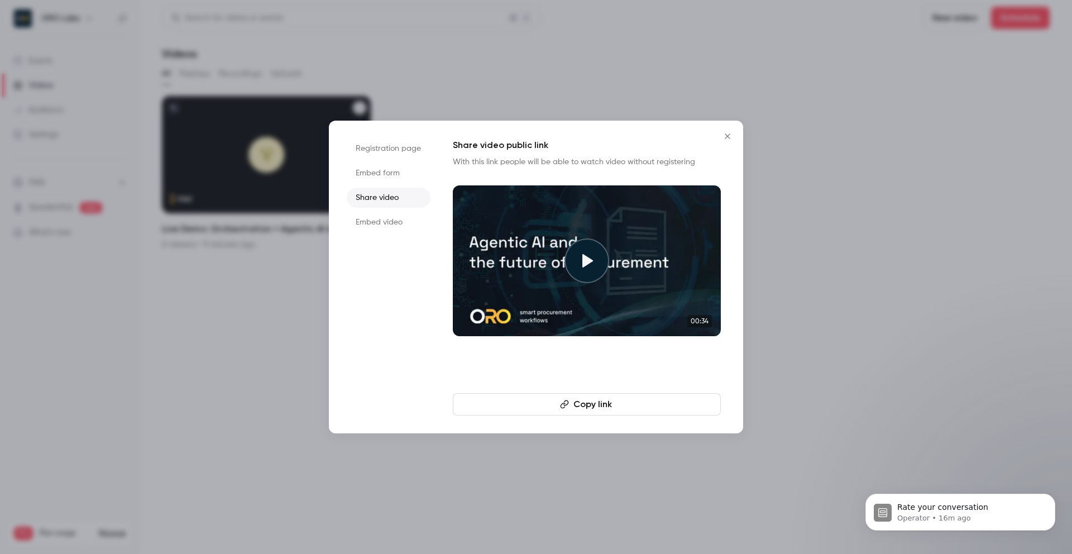
click at [727, 135] on icon "Close" at bounding box center [727, 136] width 13 height 9
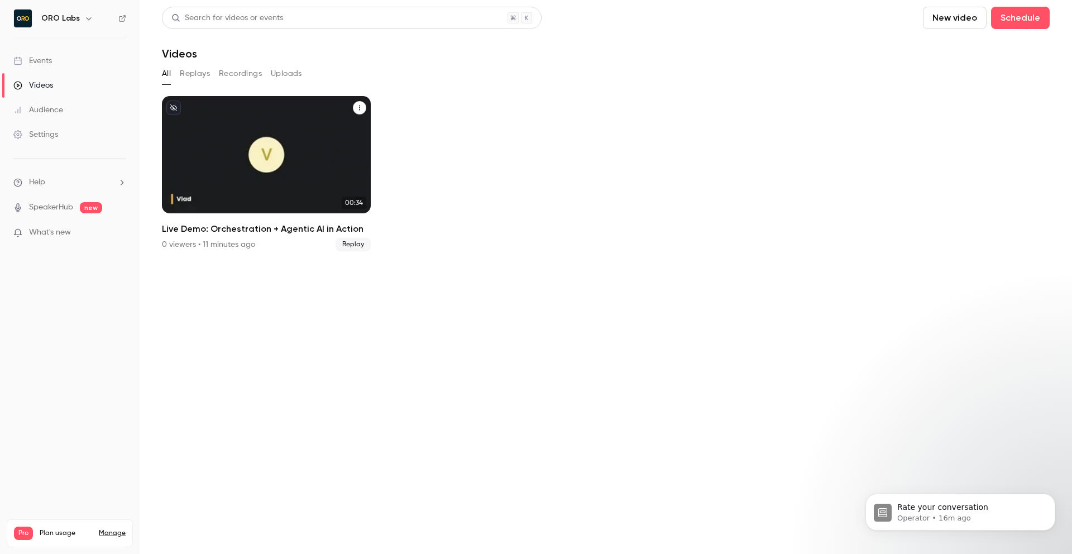
click at [551, 165] on ul "00:34 Live Demo: Orchestration + Agentic AI in Action 0 viewers • 11 minutes ag…" at bounding box center [606, 173] width 888 height 155
click at [359, 106] on icon "Live Demo: Orchestration + Agentic AI in Action" at bounding box center [359, 107] width 7 height 7
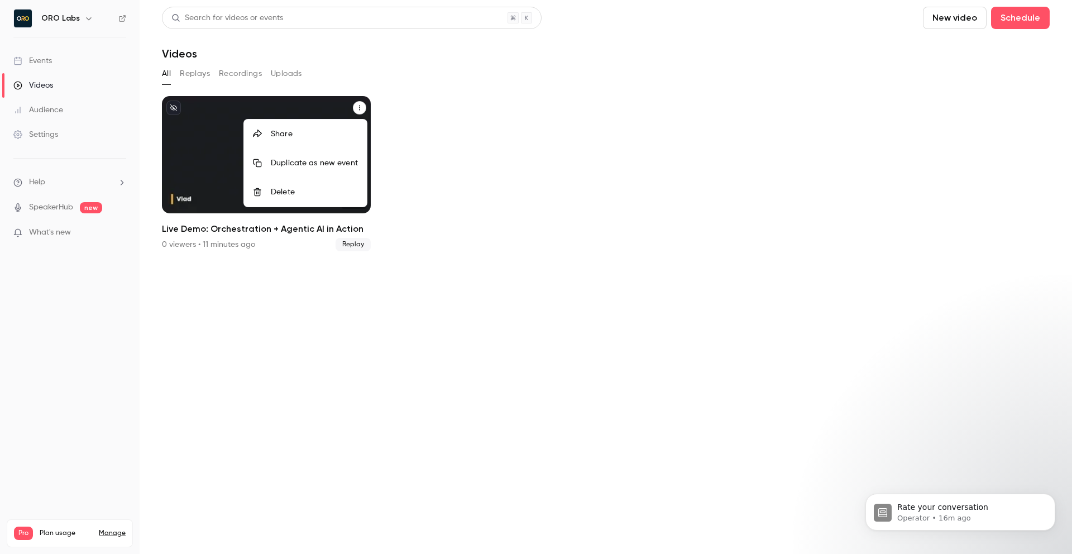
click at [300, 189] on div "Delete" at bounding box center [314, 191] width 87 height 11
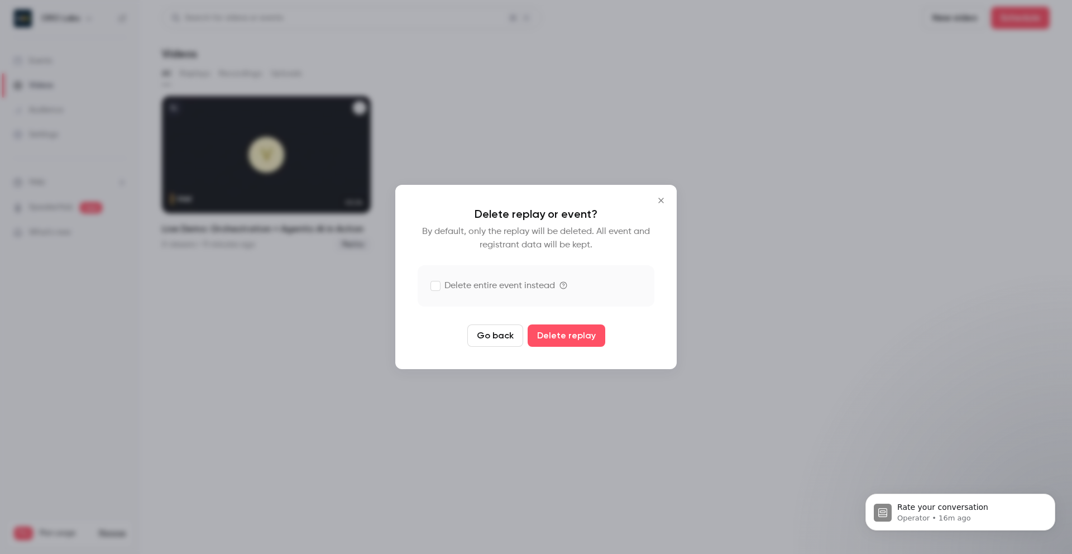
click at [657, 201] on icon "Close" at bounding box center [660, 200] width 13 height 9
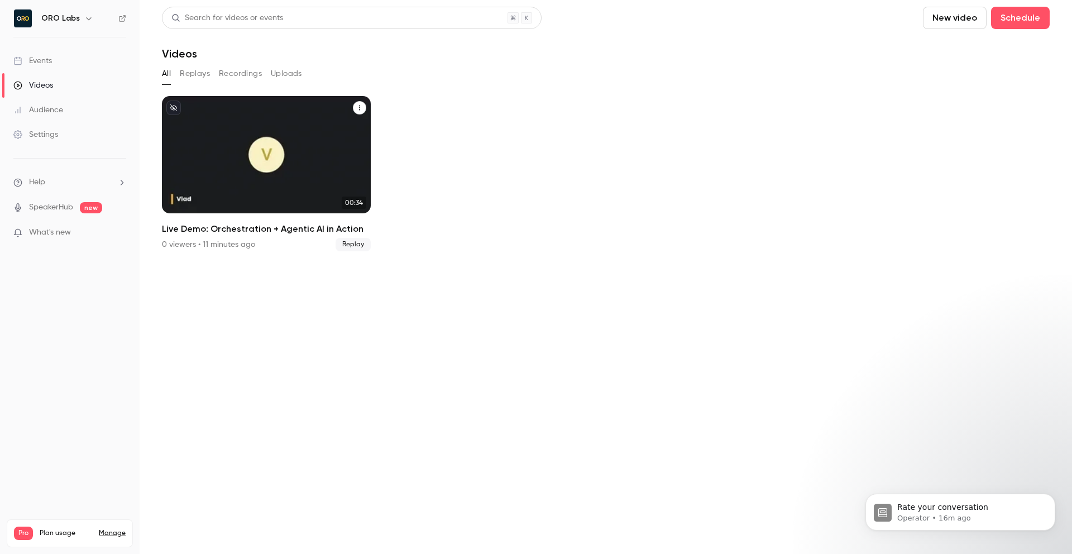
click at [432, 177] on ul "00:34 Live Demo: Orchestration + Agentic AI in Action 0 viewers • 11 minutes ag…" at bounding box center [606, 173] width 888 height 155
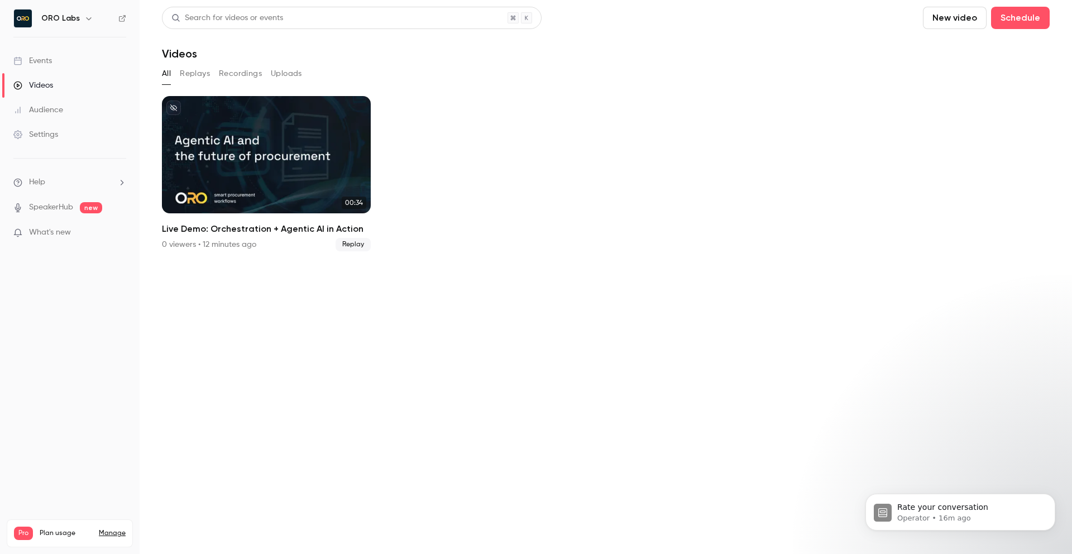
click at [198, 75] on button "Replays" at bounding box center [195, 74] width 30 height 18
click at [235, 75] on button "Recordings" at bounding box center [240, 74] width 43 height 18
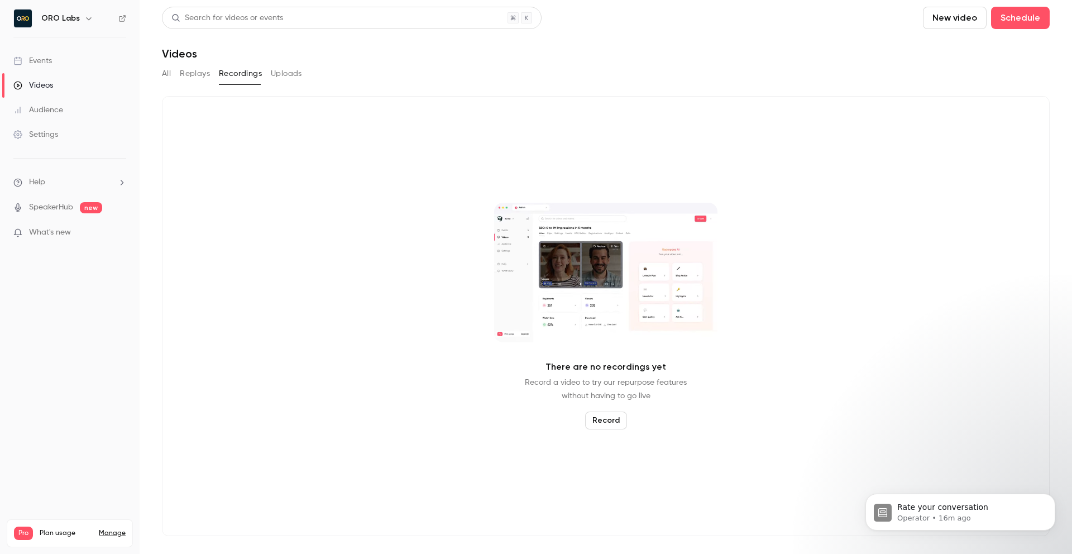
click at [208, 76] on button "Replays" at bounding box center [195, 74] width 30 height 18
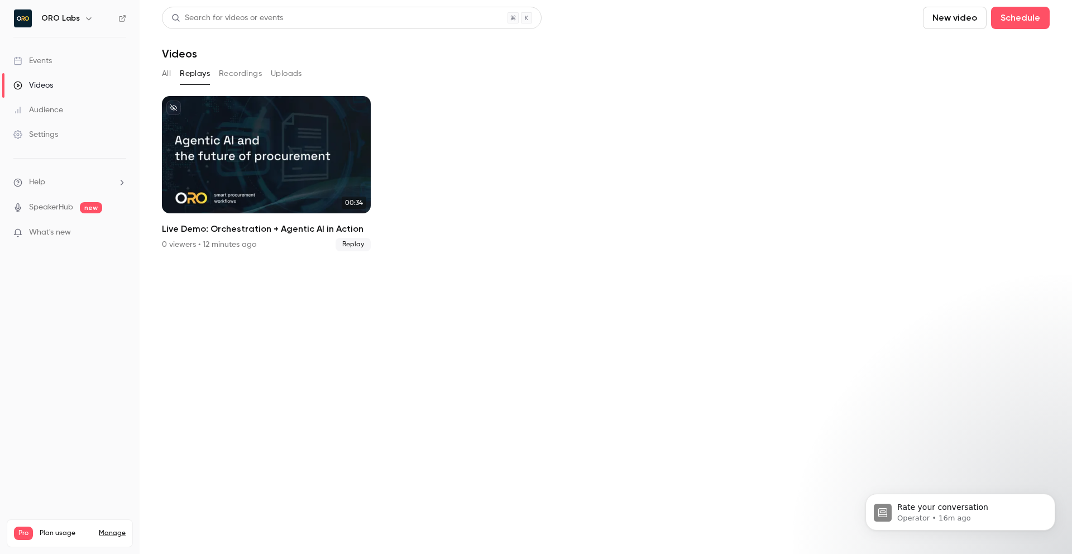
click at [65, 52] on link "Events" at bounding box center [70, 61] width 140 height 25
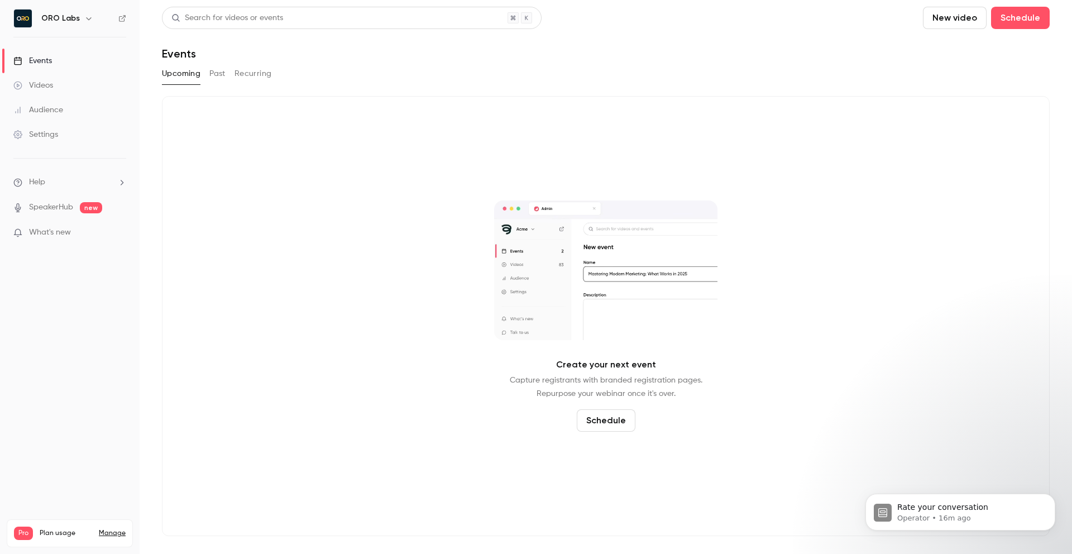
click at [218, 74] on button "Past" at bounding box center [217, 74] width 16 height 18
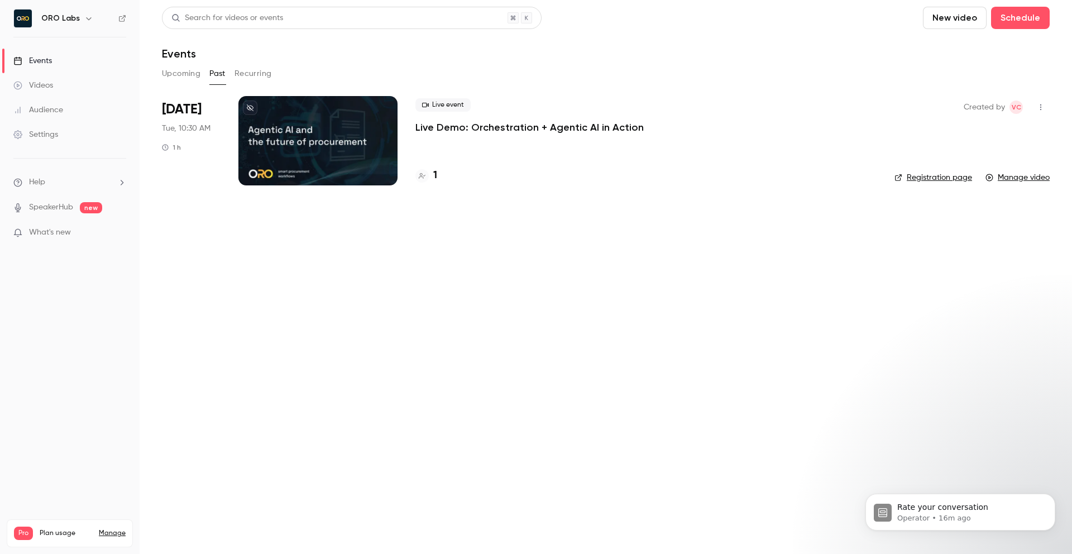
click at [296, 171] on div at bounding box center [317, 140] width 159 height 89
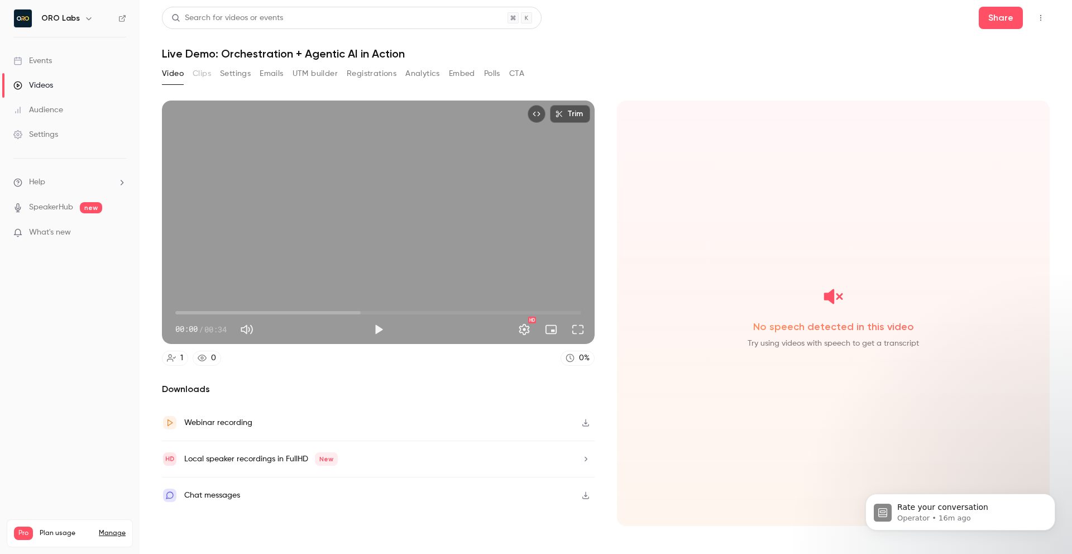
click at [271, 78] on button "Emails" at bounding box center [271, 74] width 23 height 18
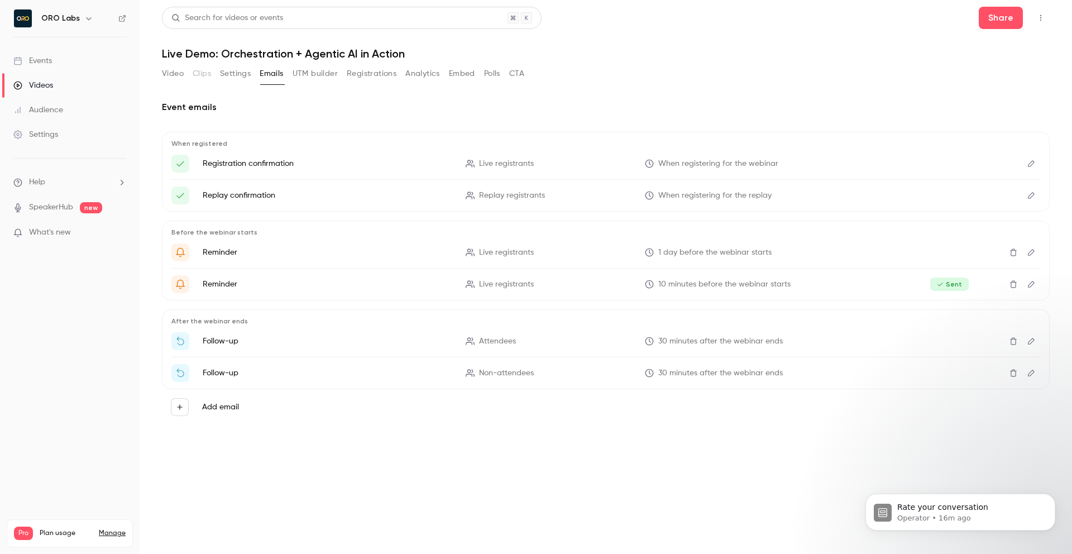
click at [1027, 341] on icon "Edit" at bounding box center [1031, 341] width 9 height 8
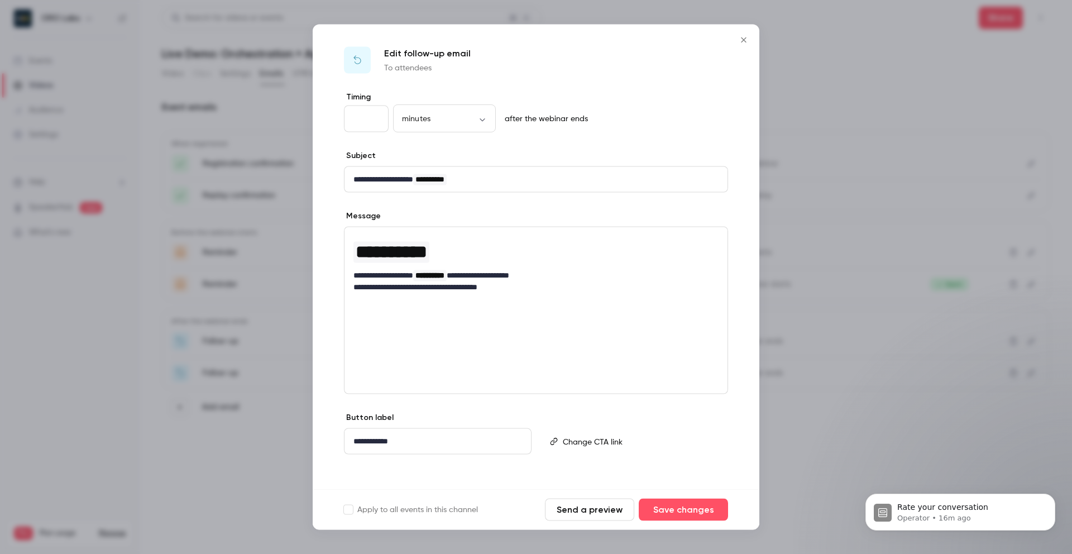
scroll to position [6, 0]
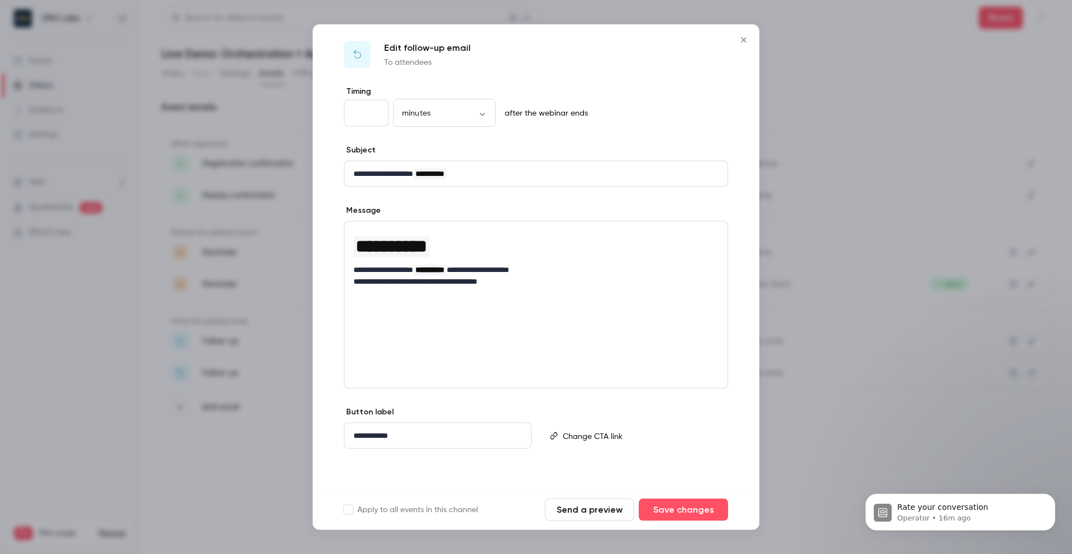
click at [583, 440] on p "editor" at bounding box center [640, 436] width 155 height 12
click at [567, 403] on div "**********" at bounding box center [536, 287] width 447 height 403
click at [570, 514] on button "Send a preview" at bounding box center [589, 510] width 89 height 22
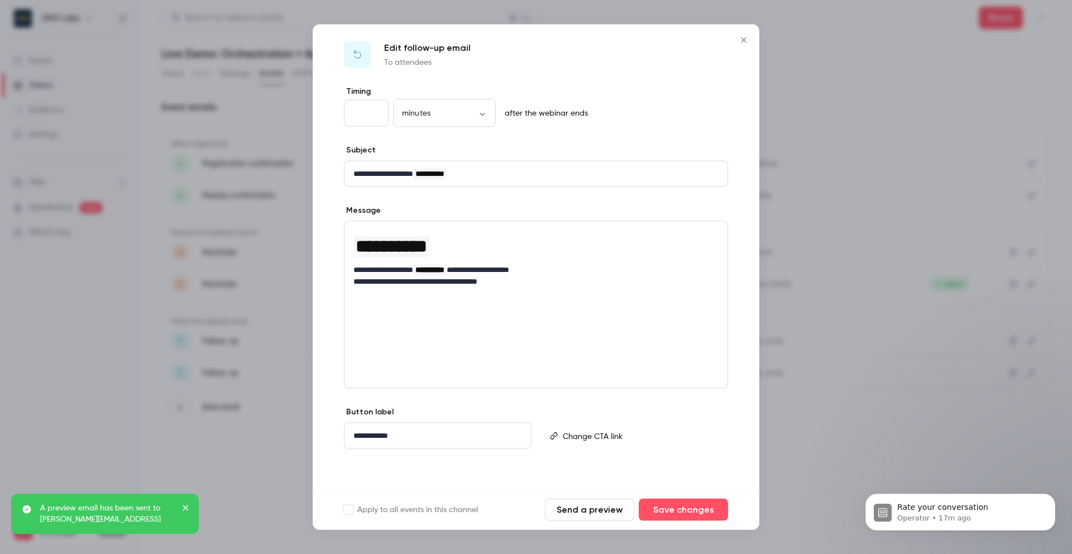
click at [736, 42] on button "Close" at bounding box center [744, 40] width 22 height 22
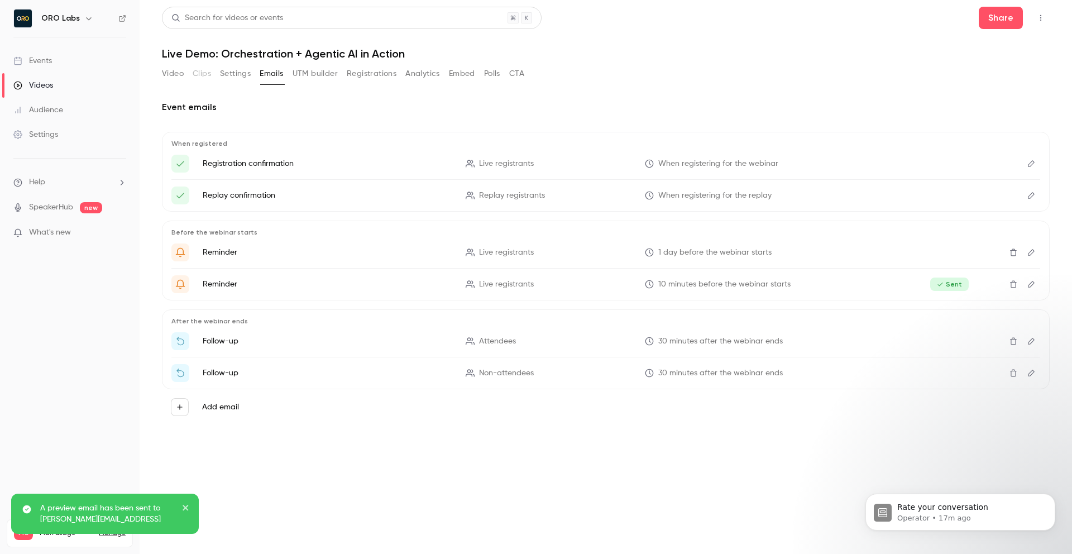
click at [673, 78] on div "Video Clips Settings Emails UTM builder Registrations Analytics Embed Polls CTA" at bounding box center [606, 76] width 888 height 22
